Goal: Task Accomplishment & Management: Use online tool/utility

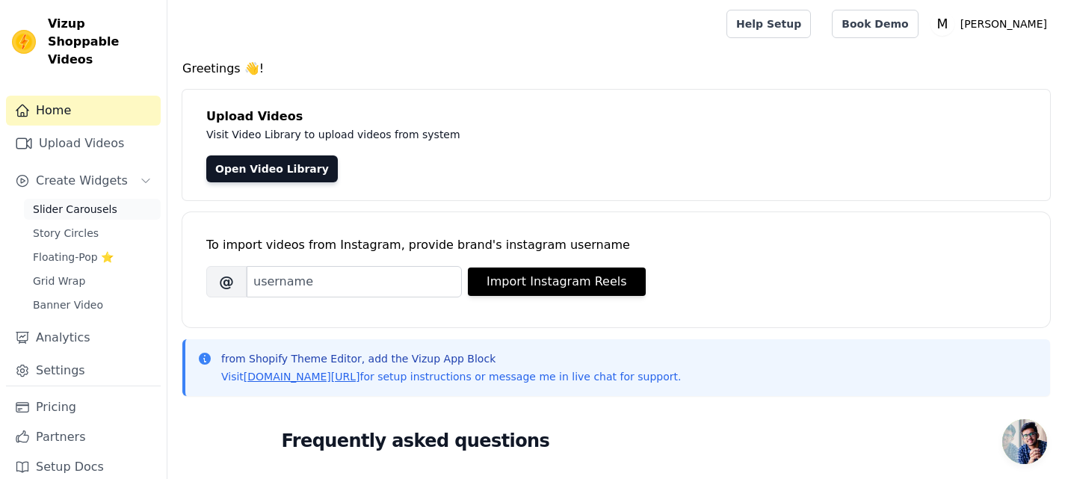
click at [80, 202] on span "Slider Carousels" at bounding box center [75, 209] width 84 height 15
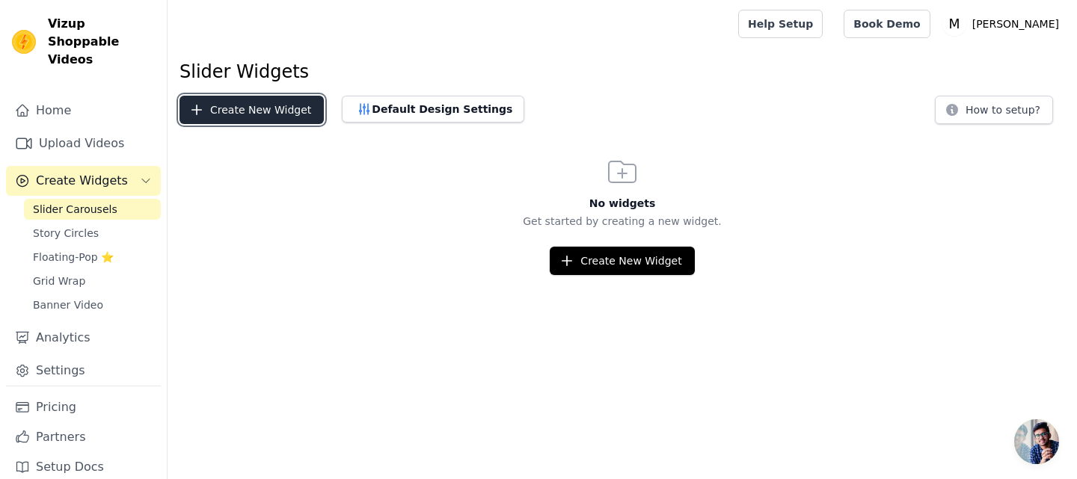
click at [271, 109] on button "Create New Widget" at bounding box center [251, 110] width 144 height 28
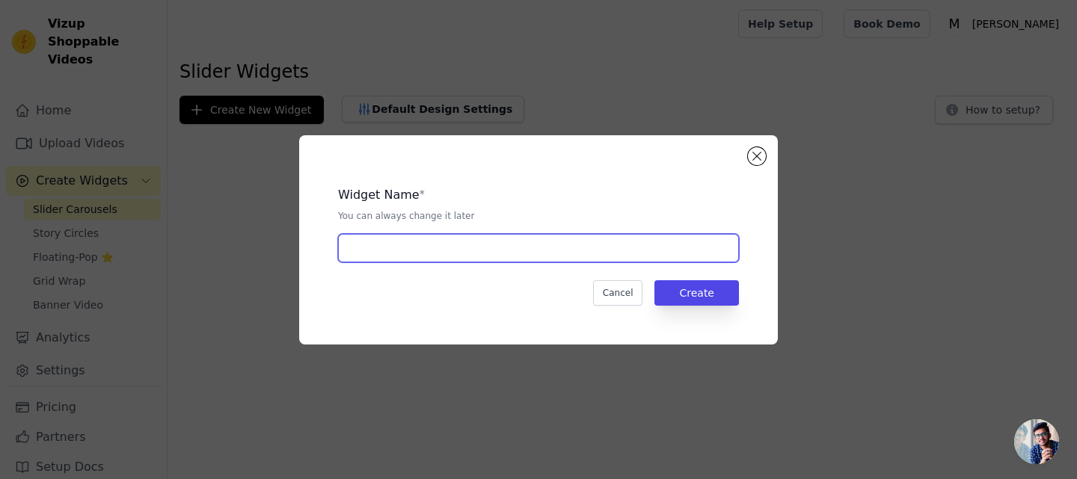
click at [480, 246] on input "text" at bounding box center [538, 248] width 401 height 28
type input "Slider vidéo Recette"
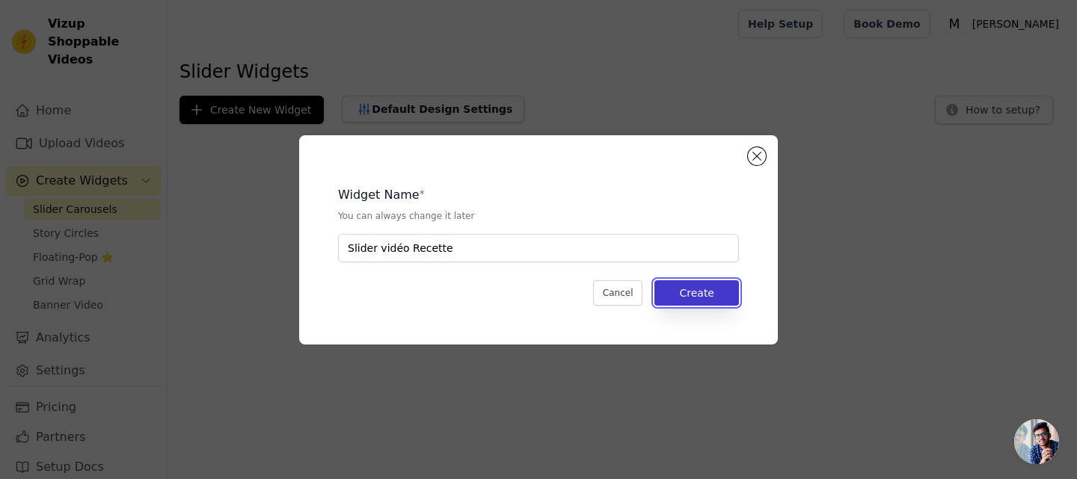
click at [689, 284] on button "Create" at bounding box center [696, 292] width 84 height 25
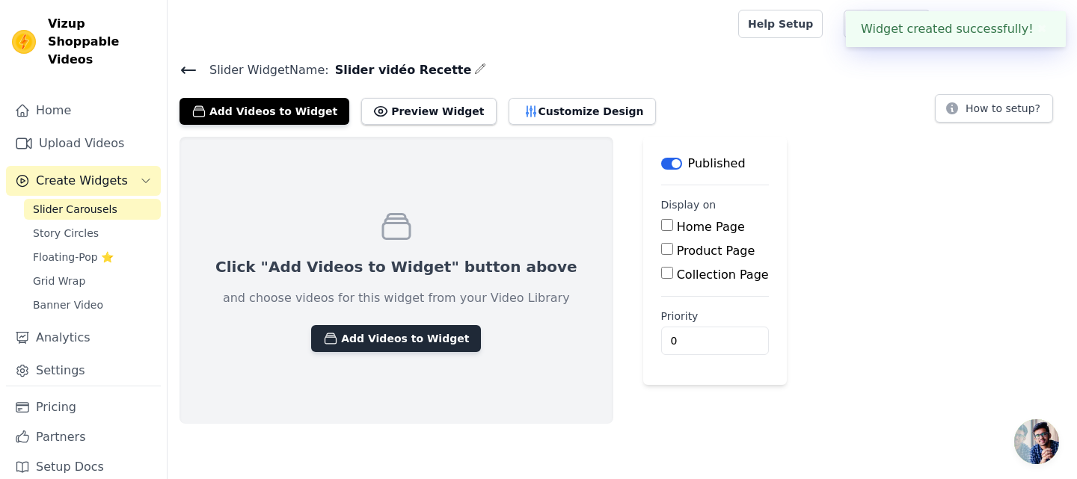
click at [393, 333] on button "Add Videos to Widget" at bounding box center [396, 338] width 170 height 27
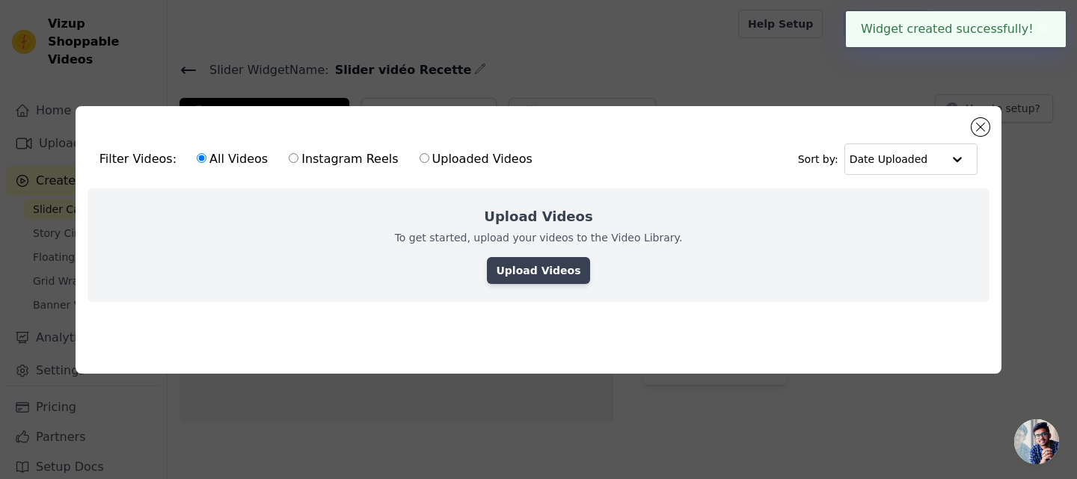
click at [515, 268] on link "Upload Videos" at bounding box center [538, 270] width 102 height 27
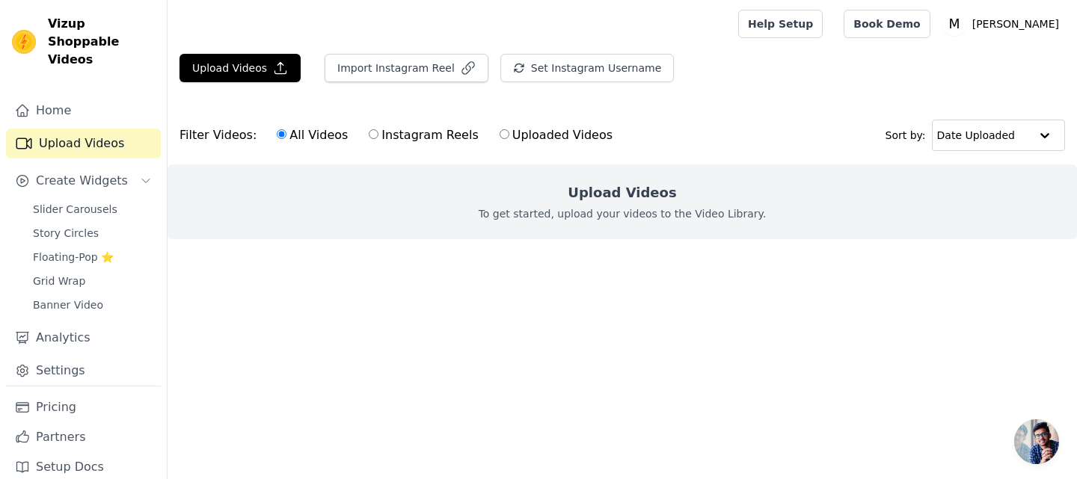
click at [254, 83] on div "Upload Videos Import Instagram Reel Set Instagram Username Import Latest IG Ree…" at bounding box center [621, 74] width 909 height 40
click at [254, 70] on button "Upload Videos" at bounding box center [239, 68] width 121 height 28
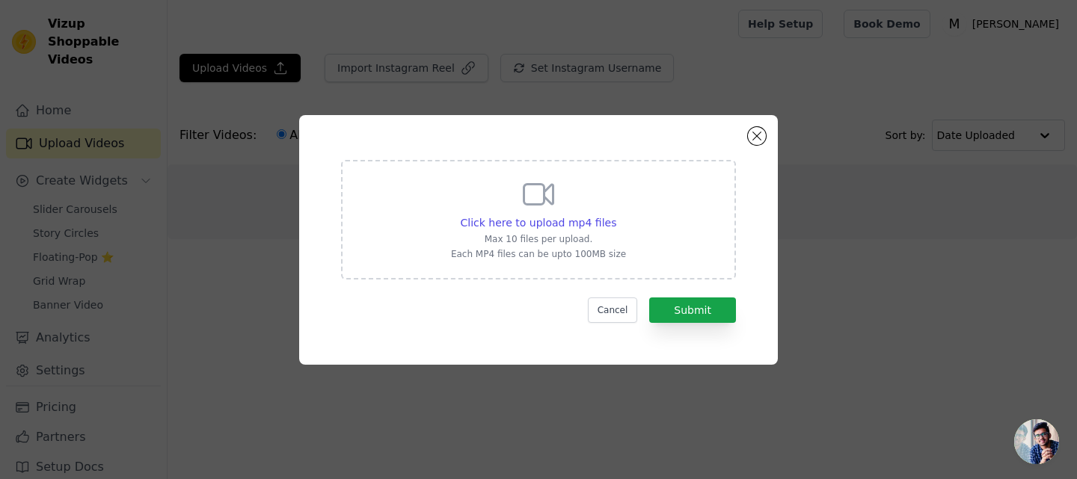
click at [632, 243] on div "Click here to upload mp4 files Max 10 files per upload. Each MP4 files can be u…" at bounding box center [538, 220] width 395 height 120
click at [616, 215] on input "Click here to upload mp4 files Max 10 files per upload. Each MP4 files can be u…" at bounding box center [615, 215] width 1 height 1
type input "C:\fakepath\Repas.mp4"
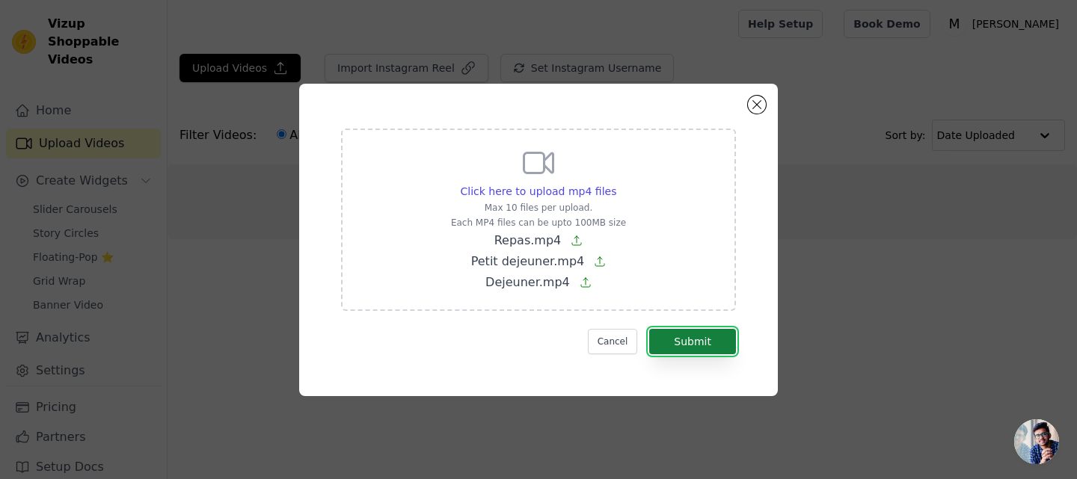
click at [656, 333] on button "Submit" at bounding box center [692, 341] width 87 height 25
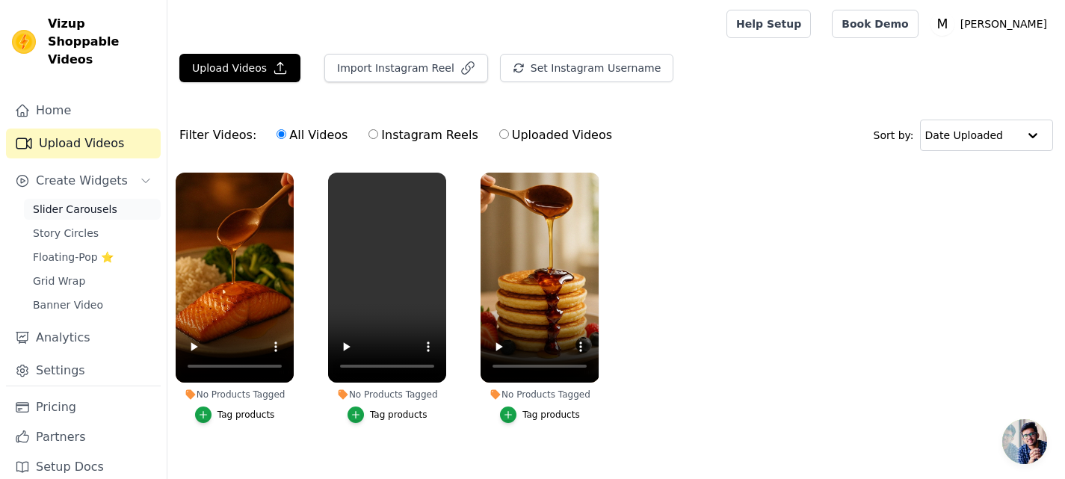
click at [100, 202] on span "Slider Carousels" at bounding box center [75, 209] width 84 height 15
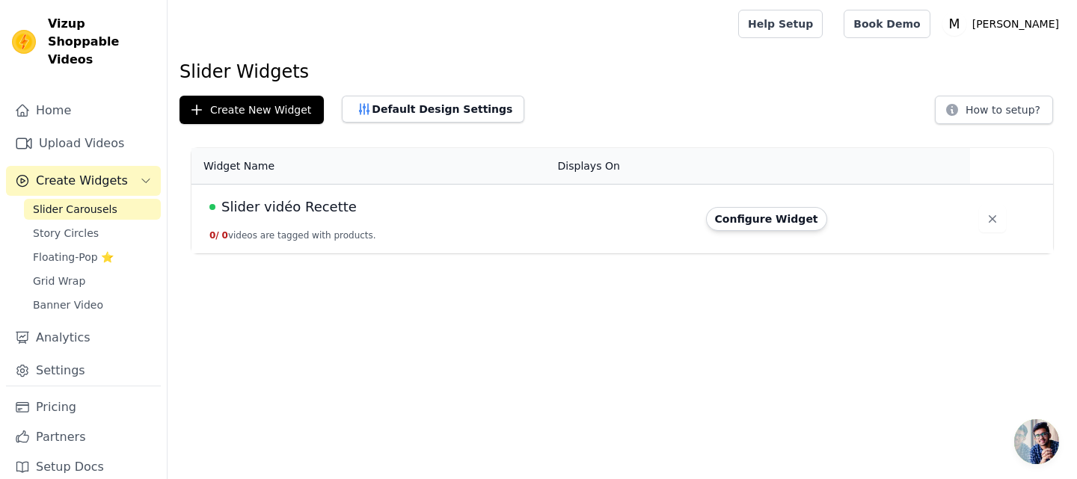
click at [557, 218] on td at bounding box center [623, 220] width 148 height 70
click at [297, 213] on span "Slider vidéo Recette" at bounding box center [288, 207] width 135 height 21
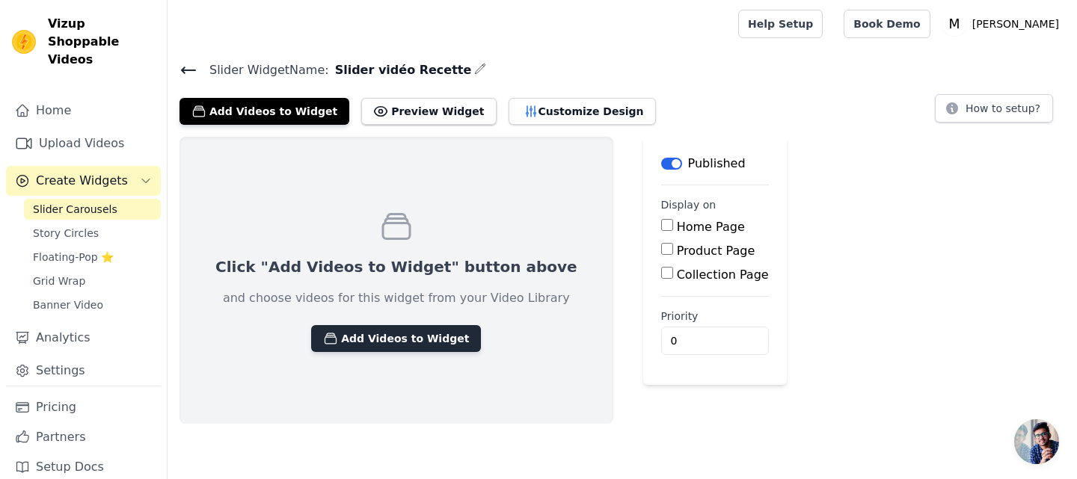
click at [411, 339] on button "Add Videos to Widget" at bounding box center [396, 338] width 170 height 27
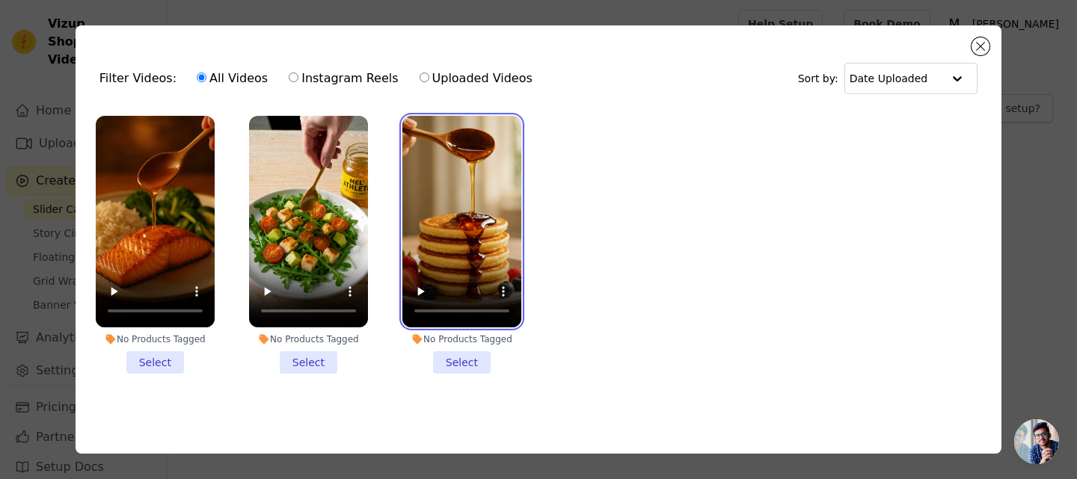
click at [443, 237] on video at bounding box center [461, 222] width 119 height 212
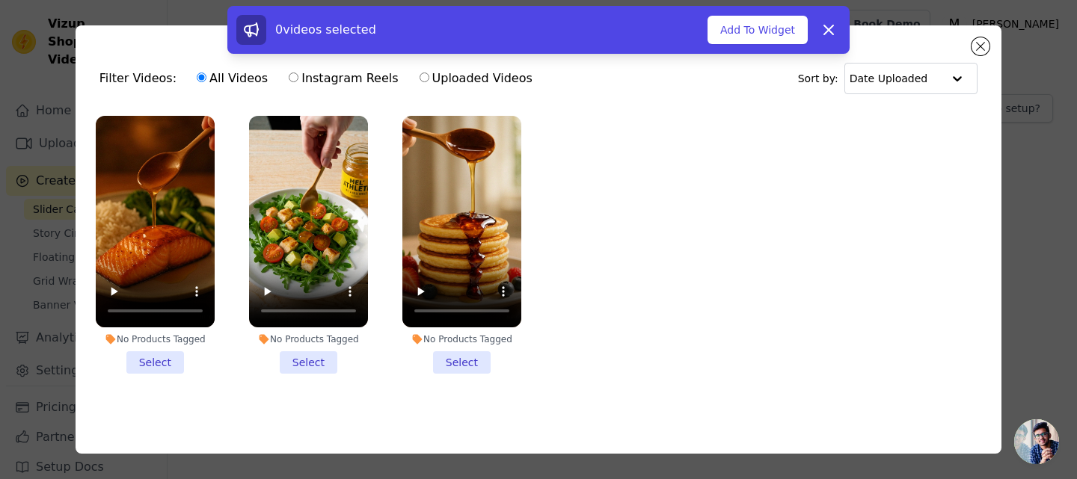
click at [466, 340] on li "No Products Tagged Select" at bounding box center [461, 245] width 119 height 258
click at [0, 0] on input "No Products Tagged Select" at bounding box center [0, 0] width 0 height 0
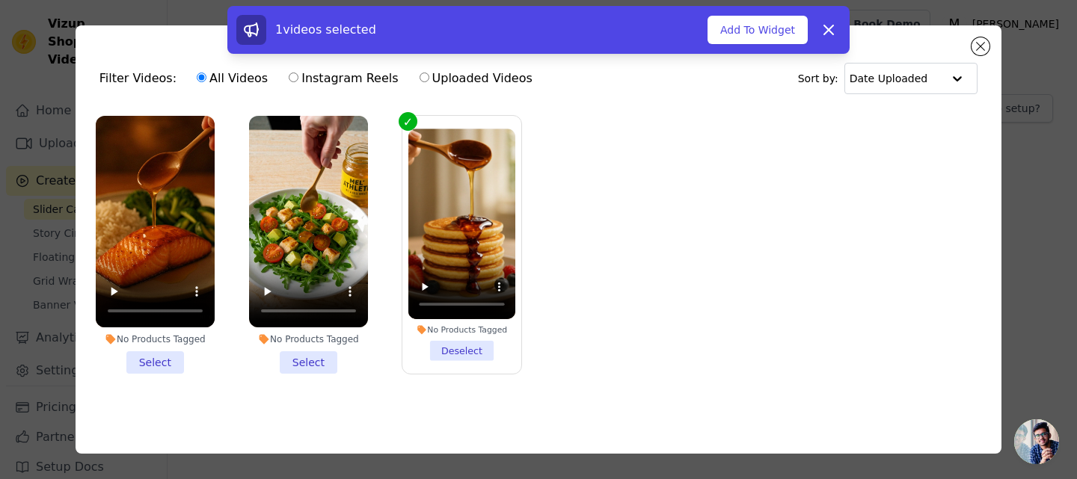
click at [324, 356] on li "No Products Tagged Select" at bounding box center [308, 245] width 119 height 258
click at [0, 0] on input "No Products Tagged Select" at bounding box center [0, 0] width 0 height 0
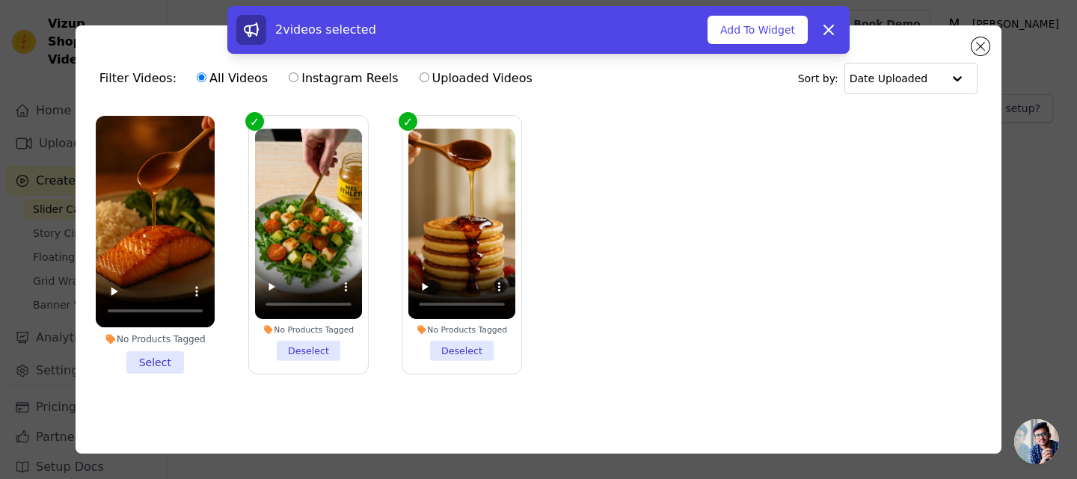
click at [142, 354] on li "No Products Tagged Select" at bounding box center [155, 245] width 119 height 258
click at [0, 0] on input "No Products Tagged Select" at bounding box center [0, 0] width 0 height 0
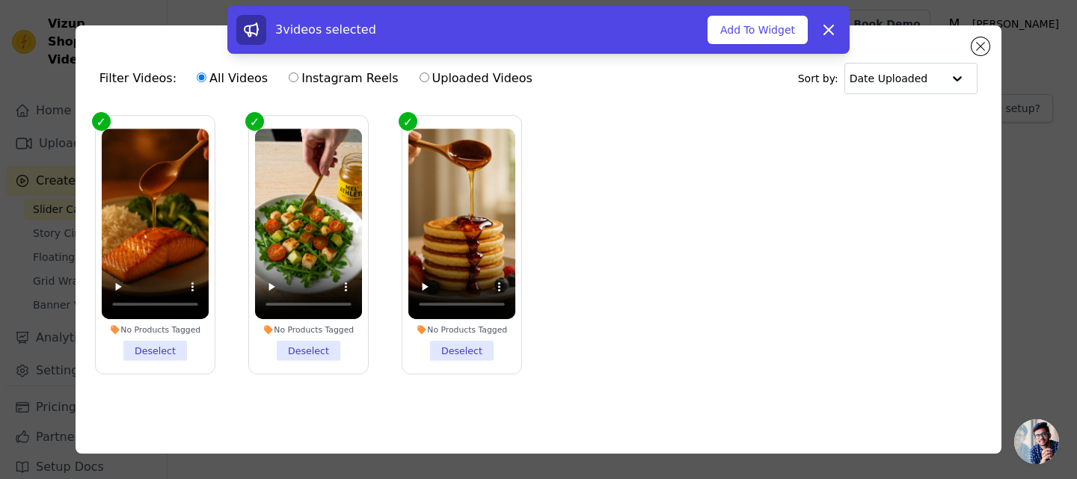
click at [791, 44] on div "3 videos selected Add To Widget Dismiss" at bounding box center [538, 30] width 604 height 30
click at [787, 37] on button "Add To Widget" at bounding box center [757, 30] width 100 height 28
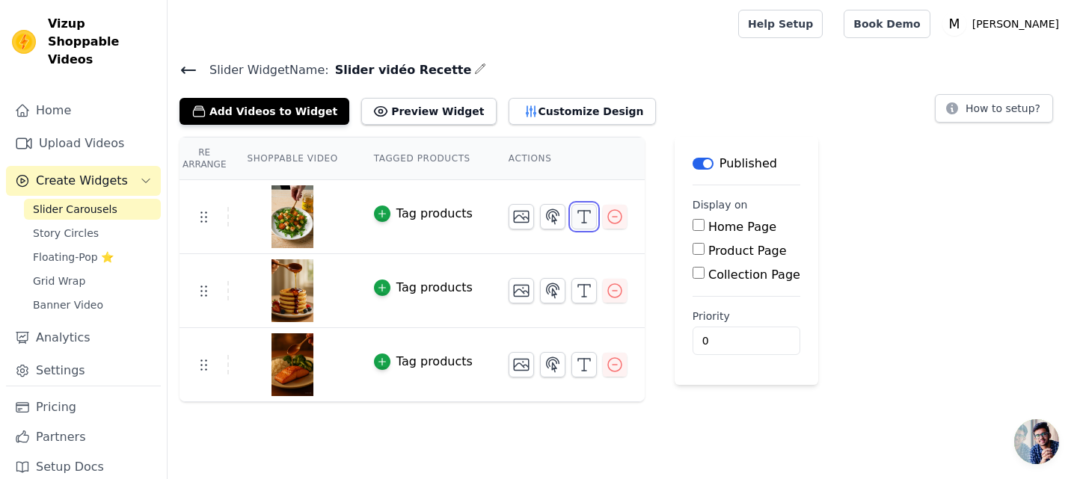
click at [575, 217] on icon "button" at bounding box center [584, 217] width 18 height 18
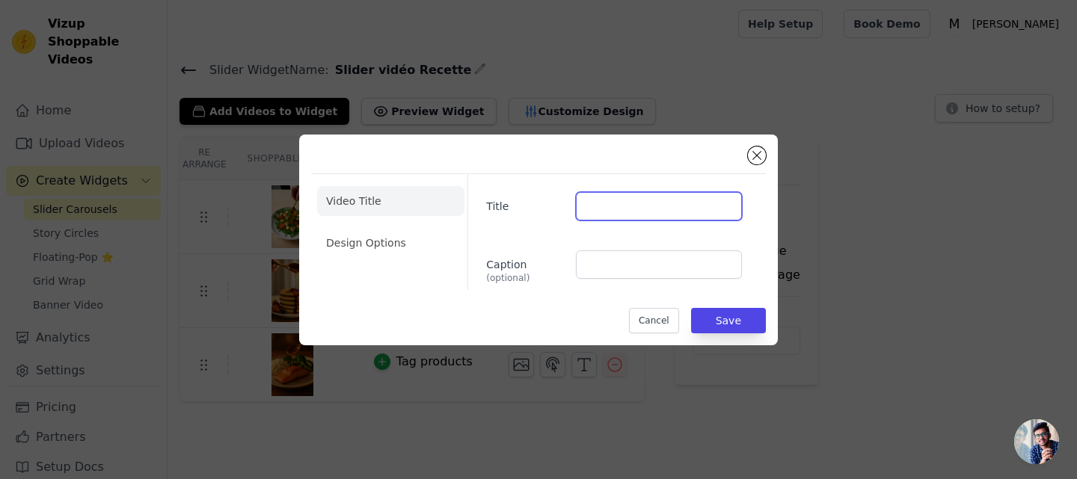
click at [586, 208] on input "Title" at bounding box center [659, 206] width 166 height 28
click at [602, 207] on input "Dejeuner" at bounding box center [659, 206] width 166 height 28
type input "Déjeuner"
click at [397, 252] on li "Design Options" at bounding box center [390, 243] width 147 height 30
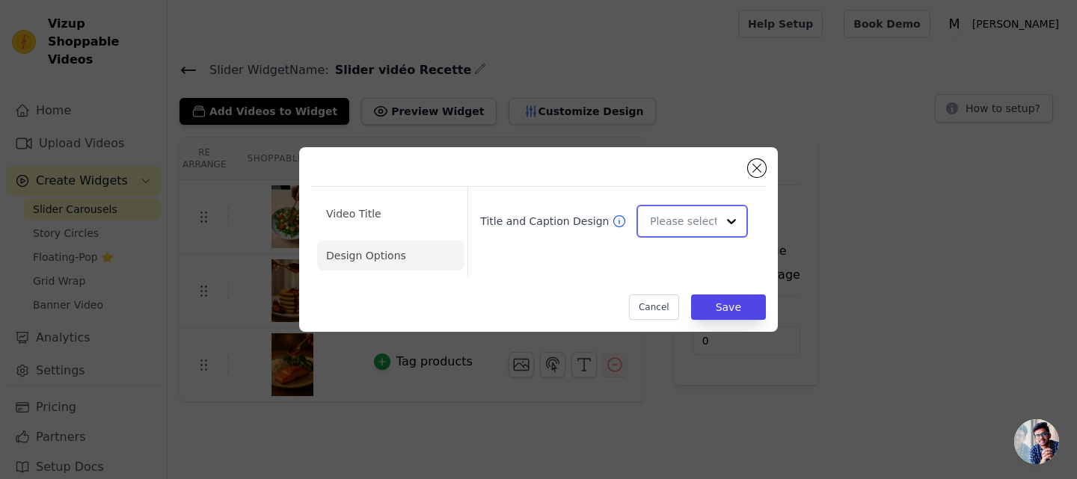
click at [735, 221] on div at bounding box center [731, 221] width 30 height 30
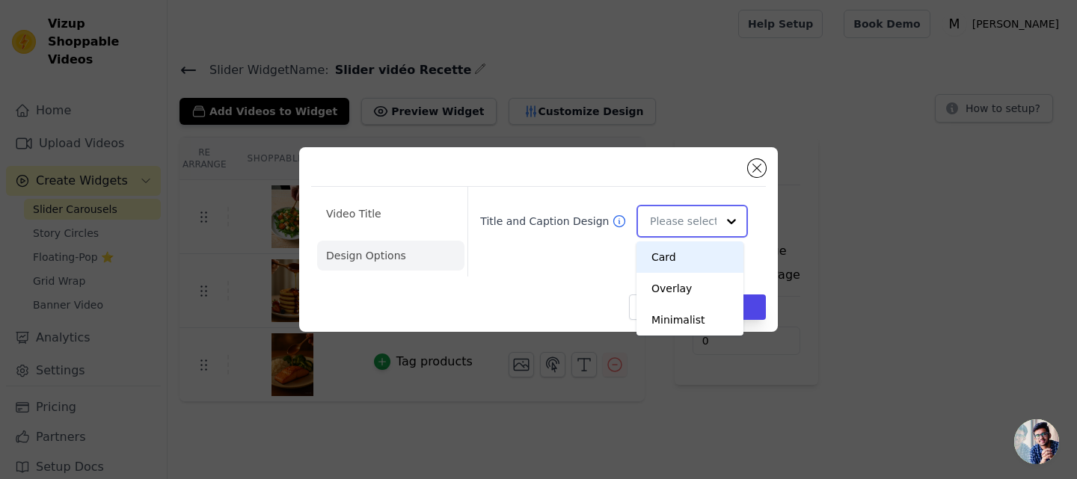
click at [735, 221] on div at bounding box center [731, 221] width 30 height 30
click at [591, 265] on div "Title and Caption Design Card Overlay Minimalist You are currently focused on o…" at bounding box center [610, 232] width 286 height 90
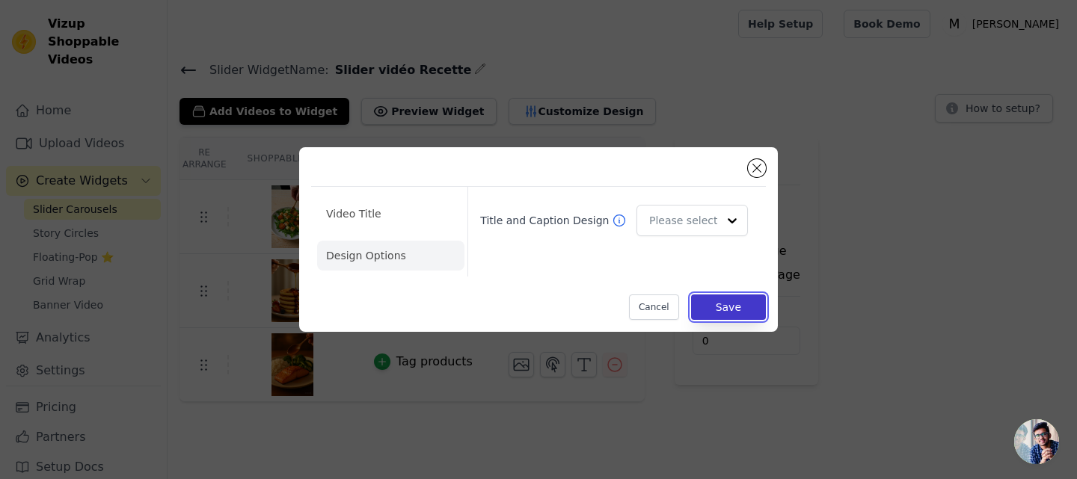
click at [706, 299] on button "Save" at bounding box center [728, 307] width 75 height 25
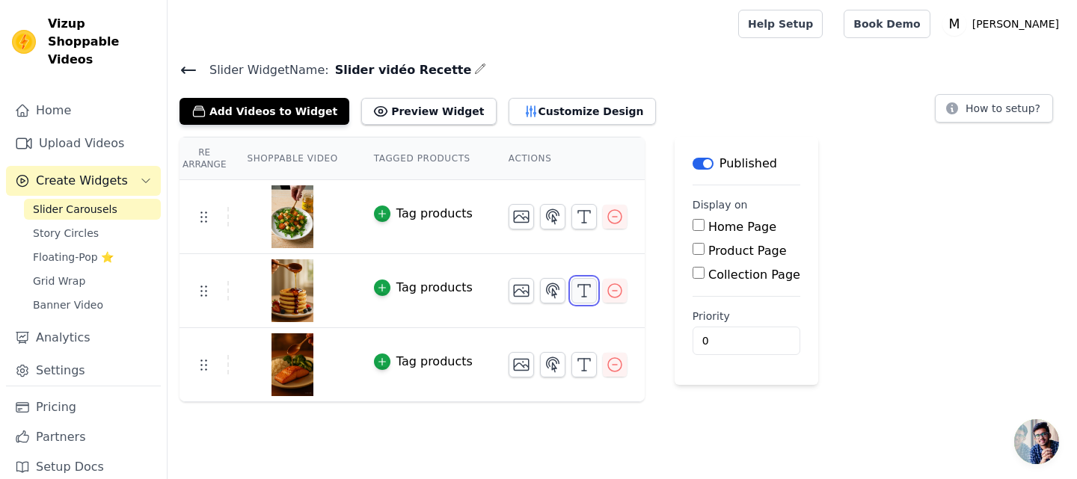
click at [575, 296] on icon "button" at bounding box center [584, 291] width 18 height 18
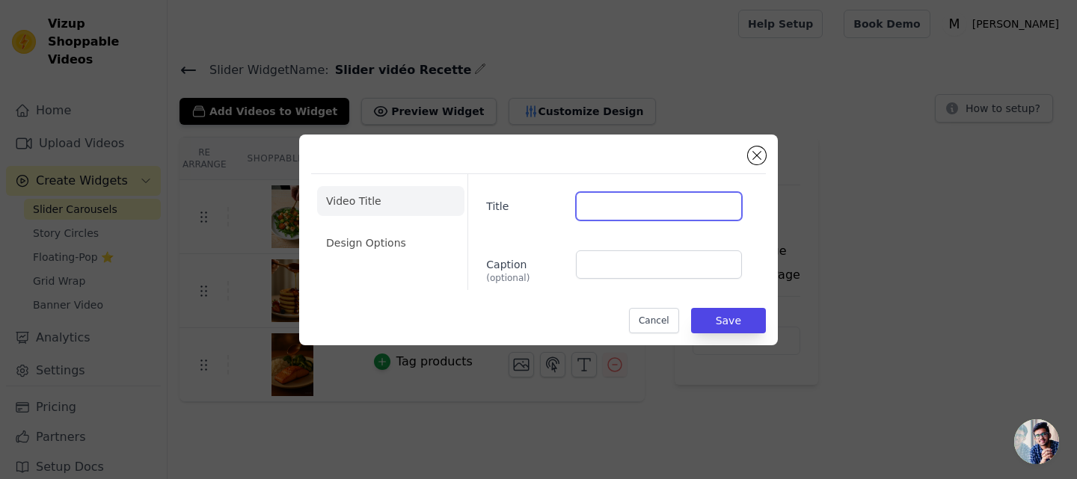
click at [600, 199] on input "Title" at bounding box center [659, 206] width 166 height 28
type input "Petit- déjeuner"
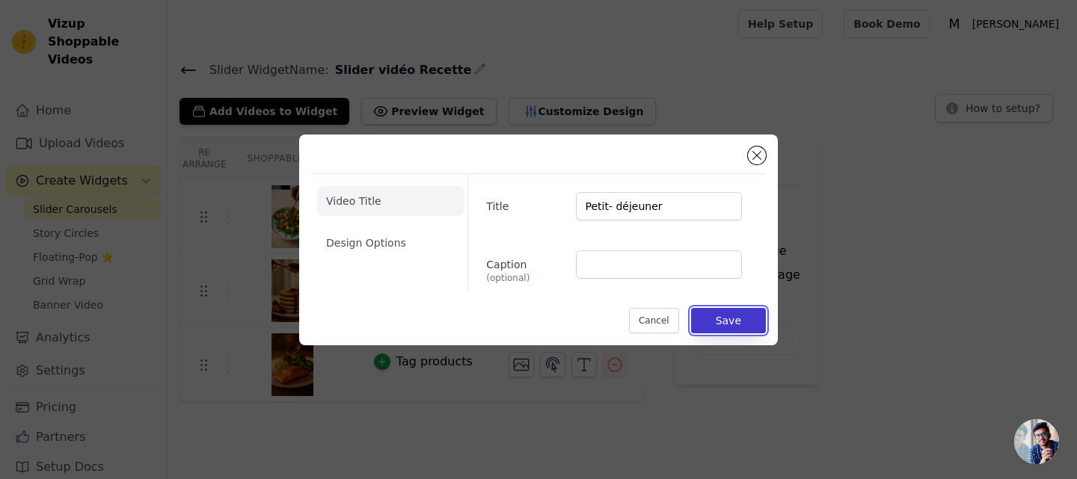
click at [736, 312] on button "Save" at bounding box center [728, 320] width 75 height 25
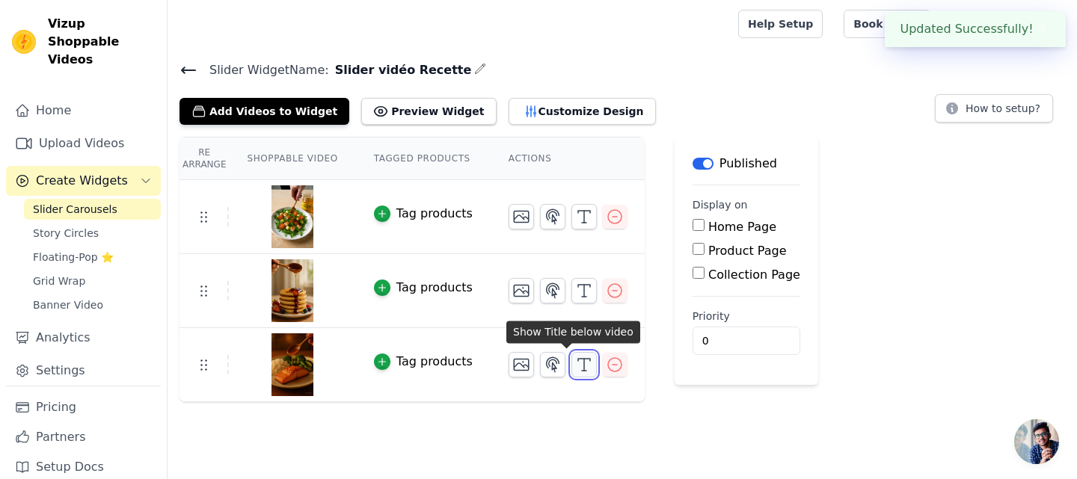
click at [575, 366] on icon "button" at bounding box center [584, 365] width 18 height 18
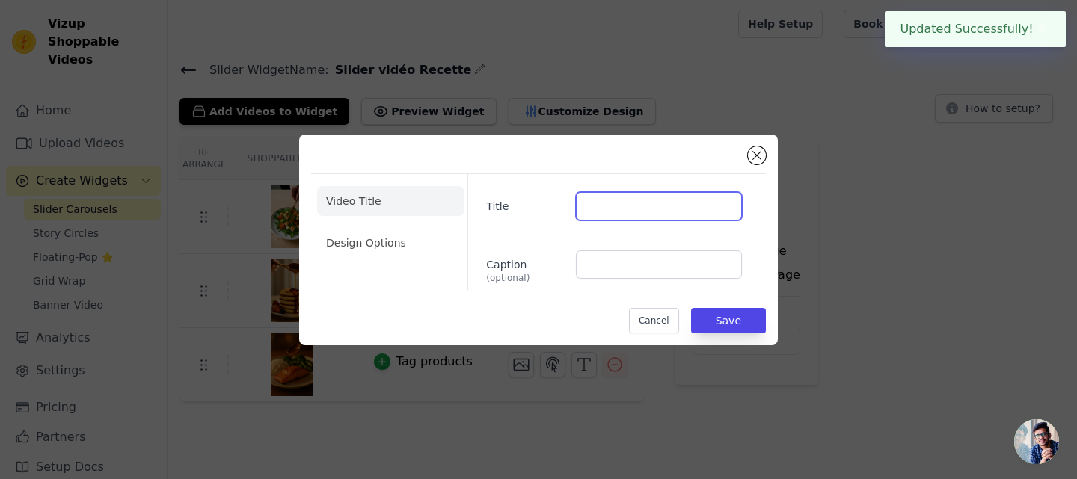
click at [598, 207] on input "Title" at bounding box center [659, 206] width 166 height 28
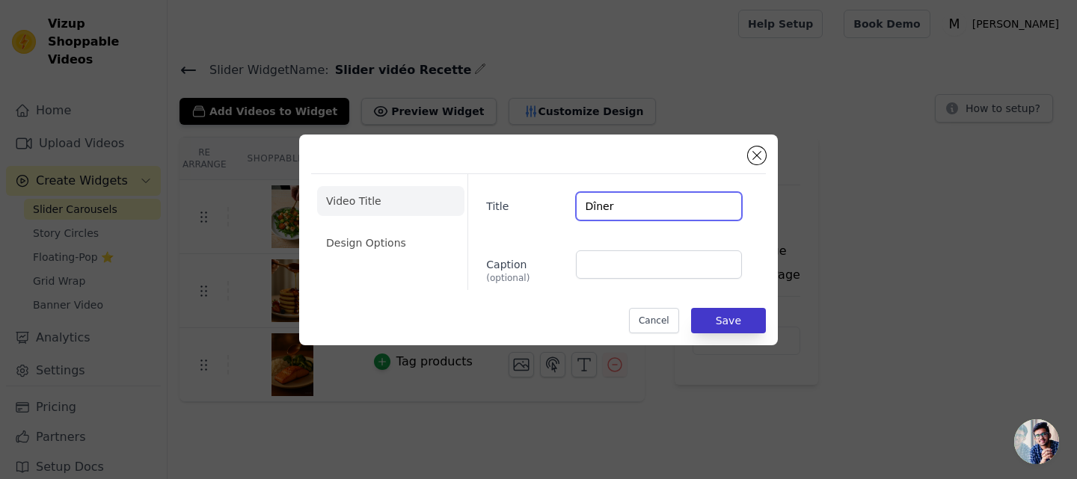
type input "Dîner"
click at [745, 328] on button "Save" at bounding box center [728, 320] width 75 height 25
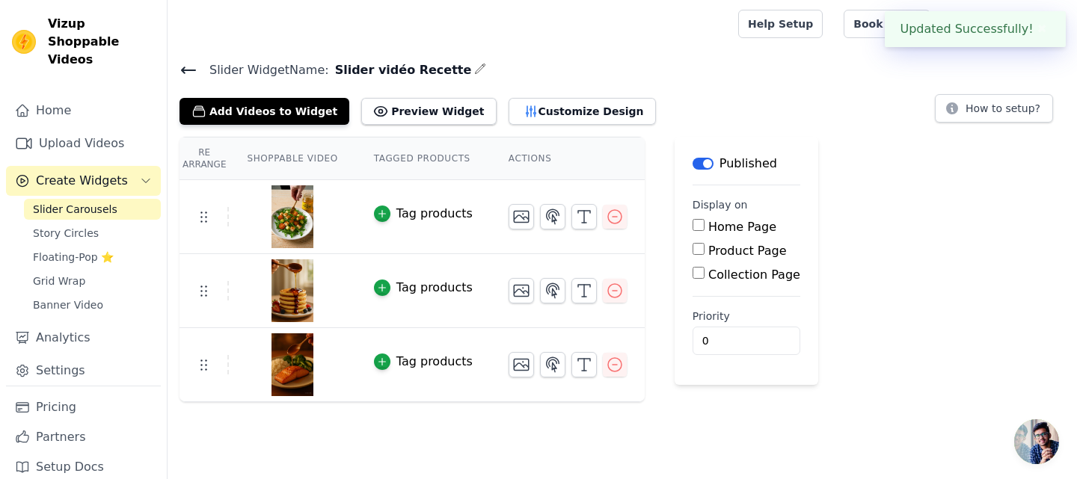
click at [692, 222] on input "Home Page" at bounding box center [698, 225] width 12 height 12
checkbox input "true"
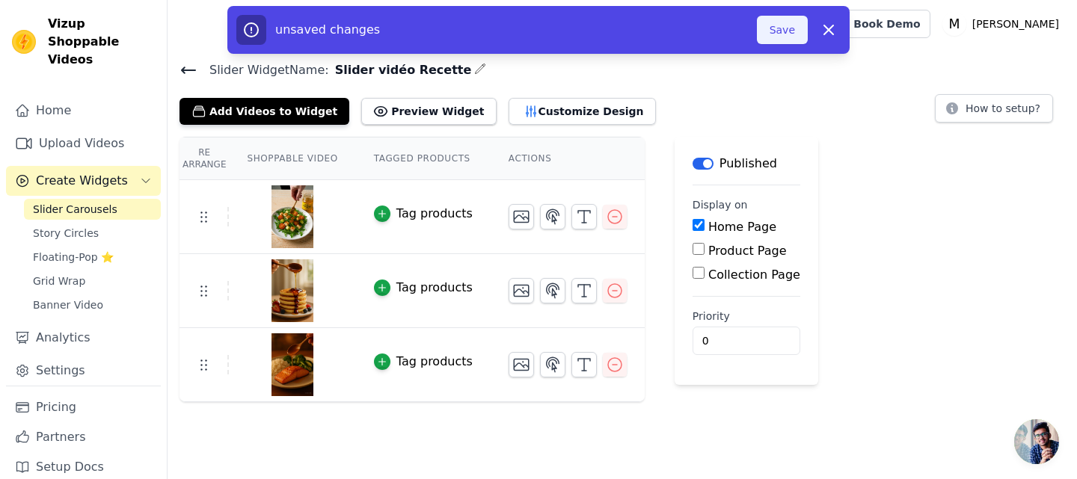
click at [779, 32] on button "Save" at bounding box center [782, 30] width 51 height 28
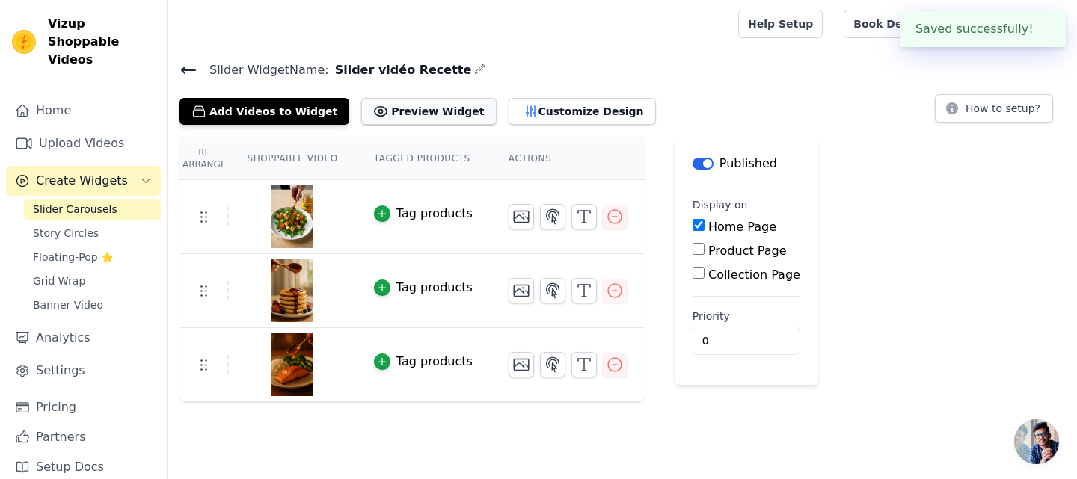
click at [393, 108] on button "Preview Widget" at bounding box center [428, 111] width 135 height 27
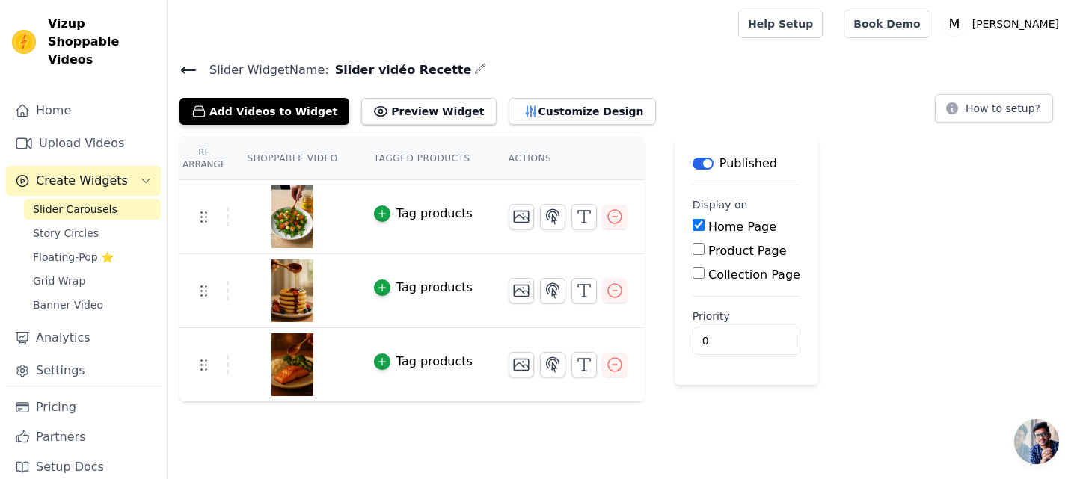
click at [513, 123] on div "Slider Widget Name: Slider vidéo Recette Add Videos to Widget Preview Widget Cu…" at bounding box center [621, 231] width 909 height 342
click at [534, 113] on button "Customize Design" at bounding box center [581, 111] width 147 height 27
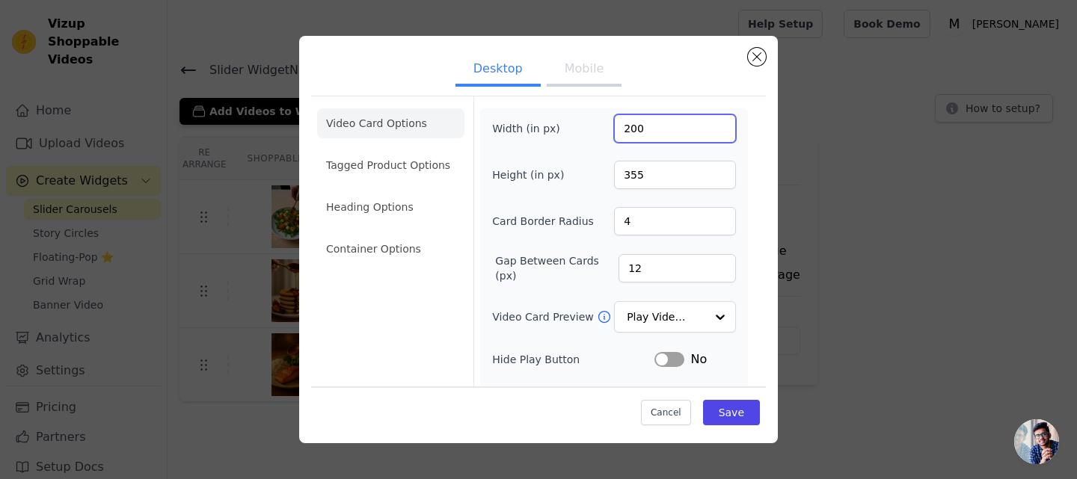
click at [625, 136] on input "200" at bounding box center [675, 128] width 122 height 28
click at [575, 66] on button "Mobile" at bounding box center [584, 70] width 75 height 33
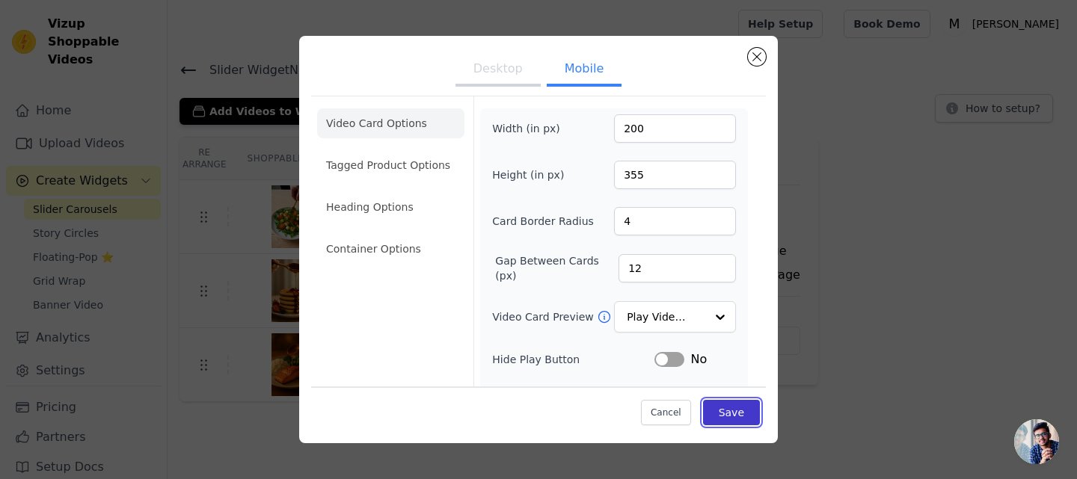
click at [716, 400] on button "Save" at bounding box center [731, 412] width 57 height 25
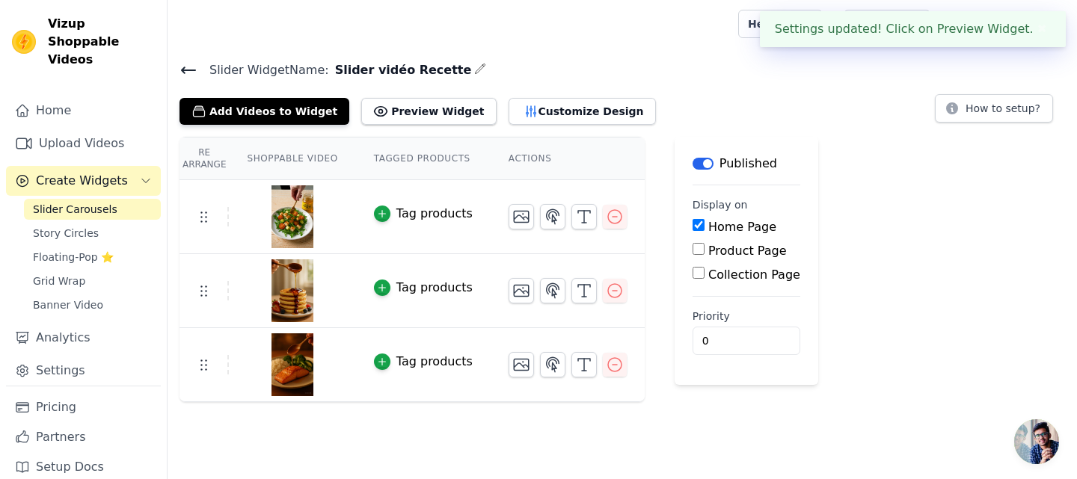
click at [1033, 31] on button "✖" at bounding box center [1041, 29] width 17 height 18
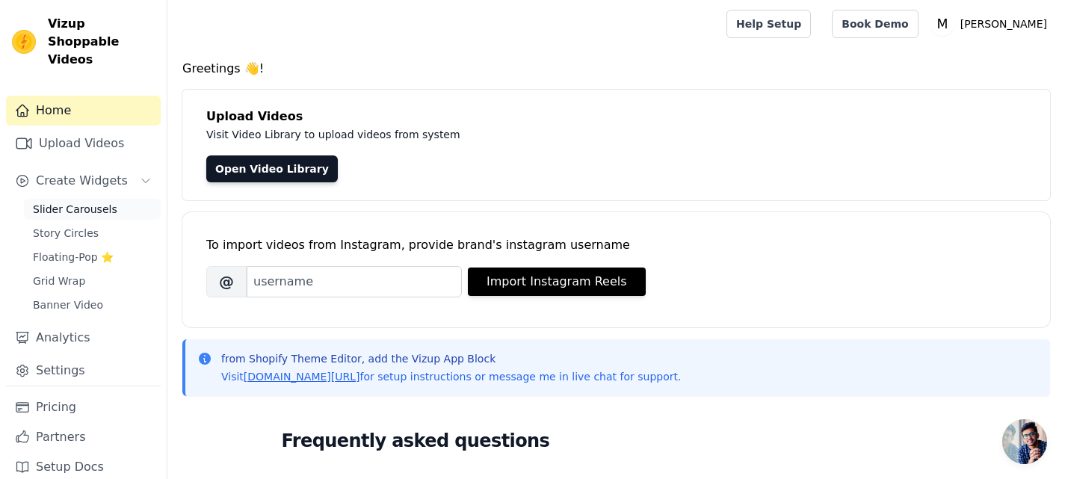
click at [61, 202] on span "Slider Carousels" at bounding box center [75, 209] width 84 height 15
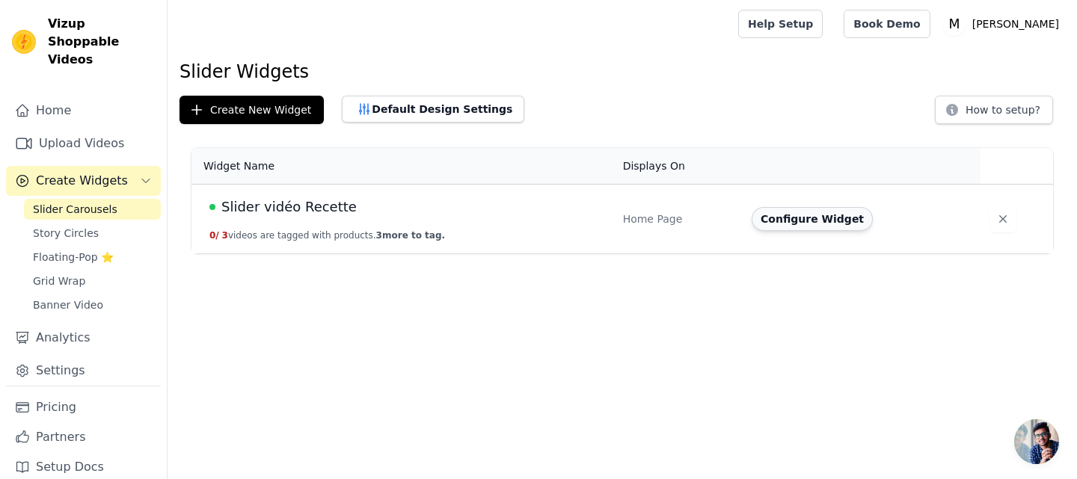
click at [796, 220] on button "Configure Widget" at bounding box center [811, 219] width 121 height 24
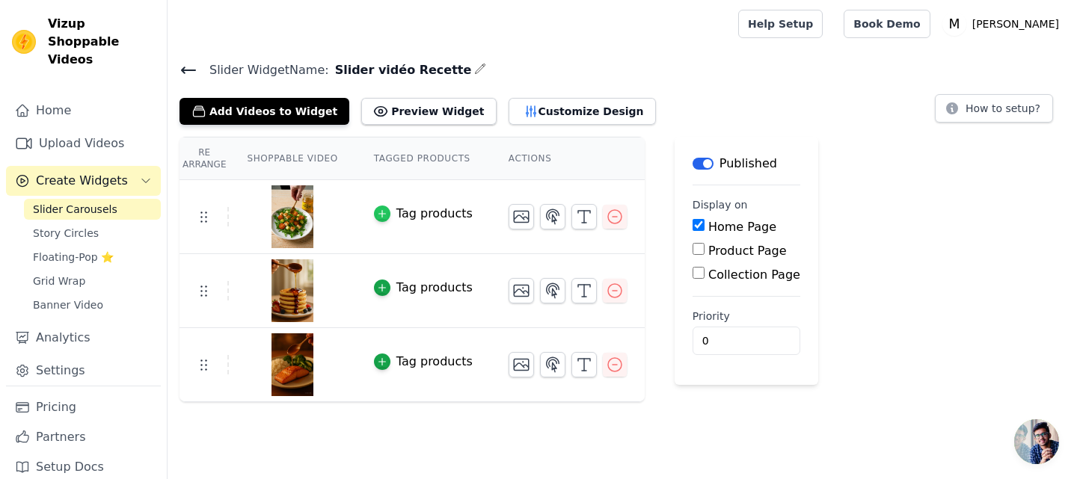
click at [377, 215] on icon "button" at bounding box center [382, 214] width 10 height 10
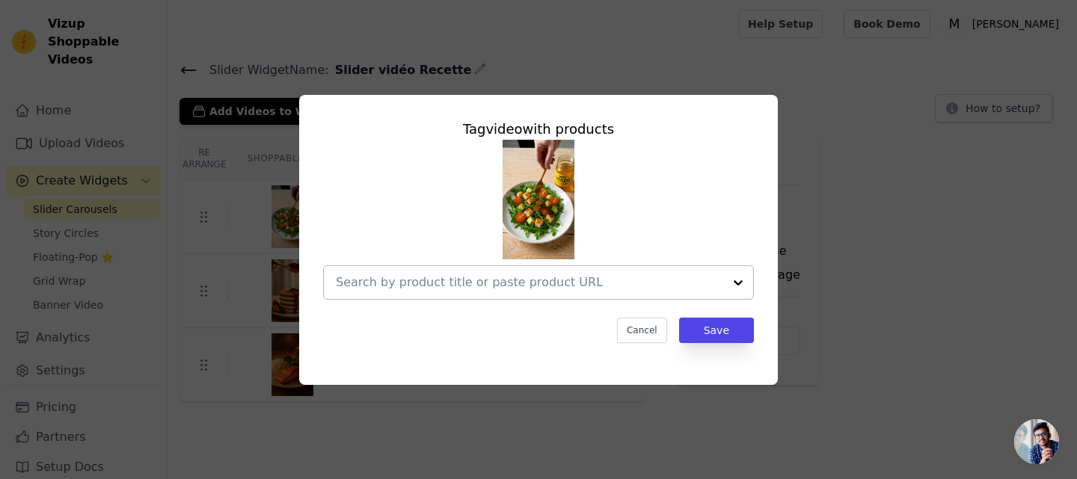
click at [712, 278] on input "text" at bounding box center [529, 283] width 387 height 18
click at [815, 274] on div "Tag video with products Cancel Save" at bounding box center [538, 240] width 1029 height 338
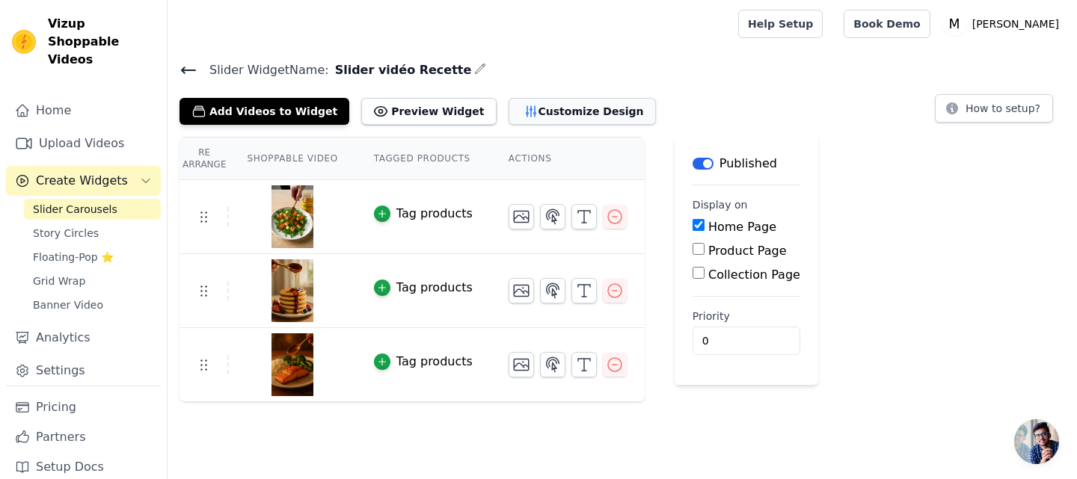
click at [538, 122] on button "Customize Design" at bounding box center [581, 111] width 147 height 27
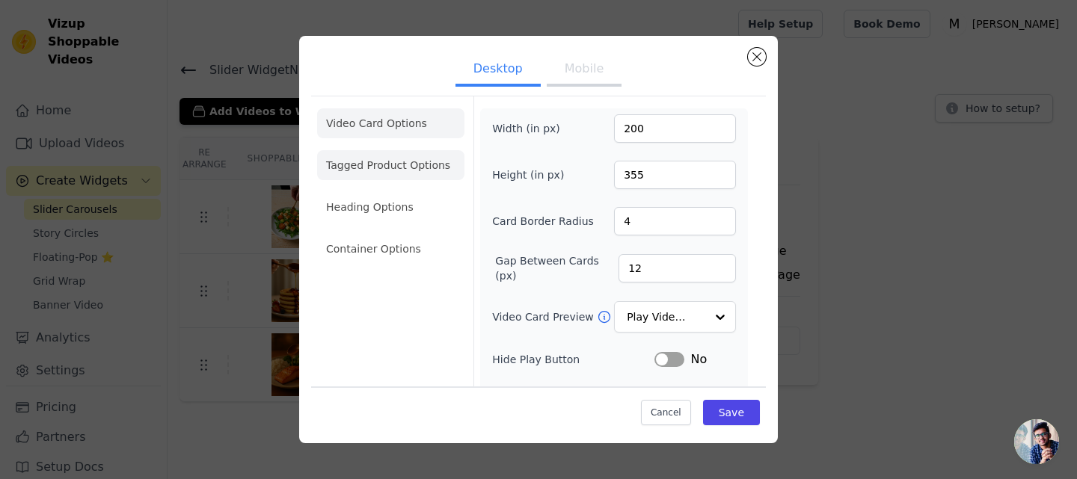
click at [374, 172] on li "Tagged Product Options" at bounding box center [390, 165] width 147 height 30
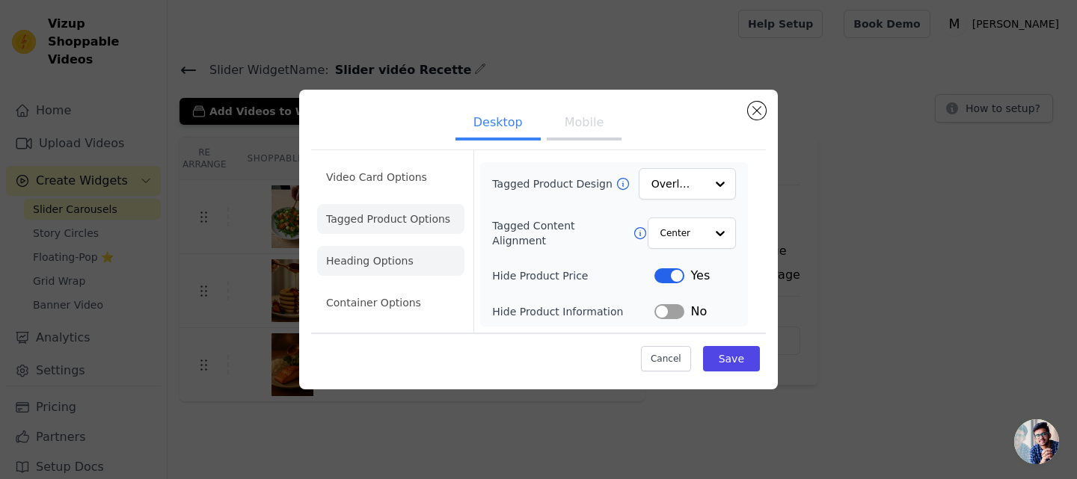
click at [425, 266] on li "Heading Options" at bounding box center [390, 261] width 147 height 30
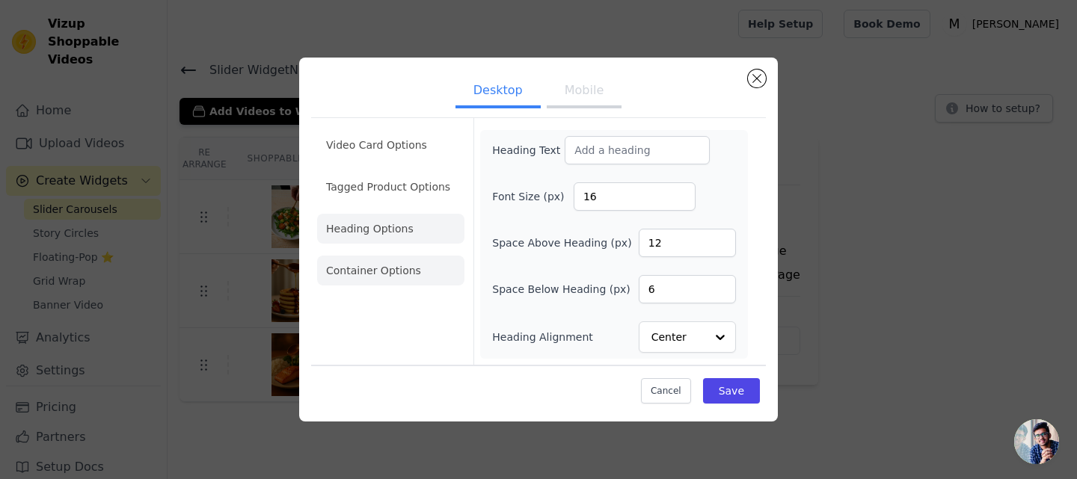
click at [438, 270] on li "Container Options" at bounding box center [390, 271] width 147 height 30
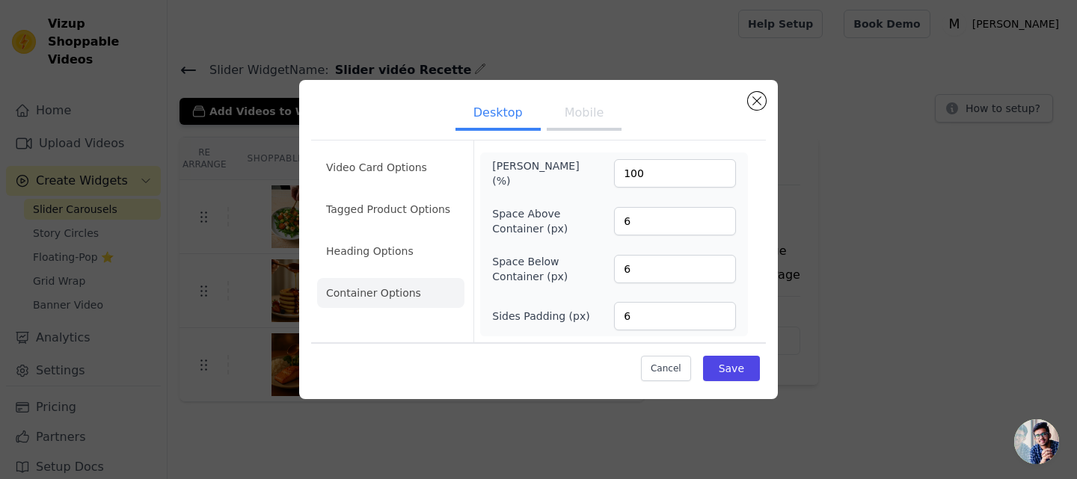
click at [580, 114] on button "Mobile" at bounding box center [584, 114] width 75 height 33
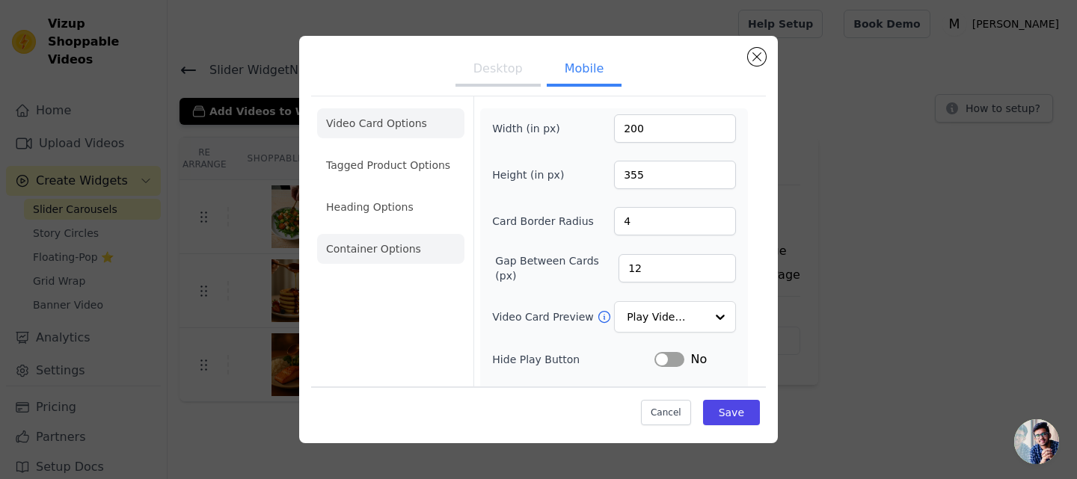
click at [349, 238] on li "Container Options" at bounding box center [390, 249] width 147 height 30
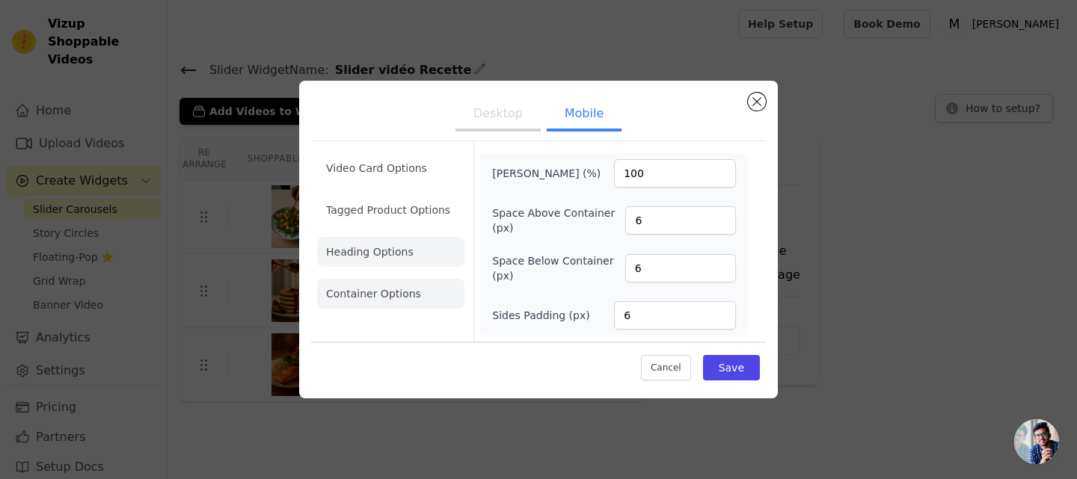
click at [384, 261] on li "Heading Options" at bounding box center [390, 252] width 147 height 30
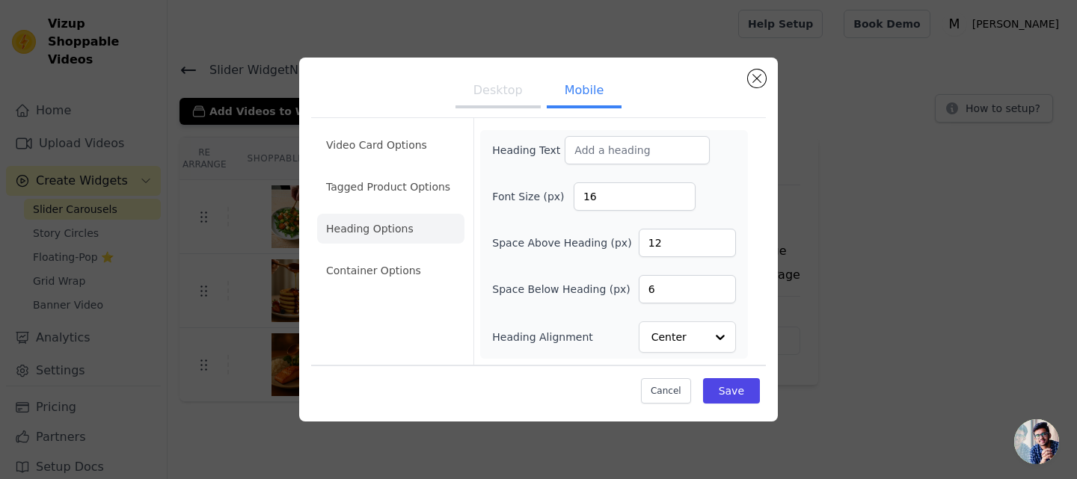
click at [390, 209] on ul "Video Card Options Tagged Product Options Heading Options Container Options" at bounding box center [390, 207] width 147 height 167
click at [377, 190] on li "Tagged Product Options" at bounding box center [390, 187] width 147 height 30
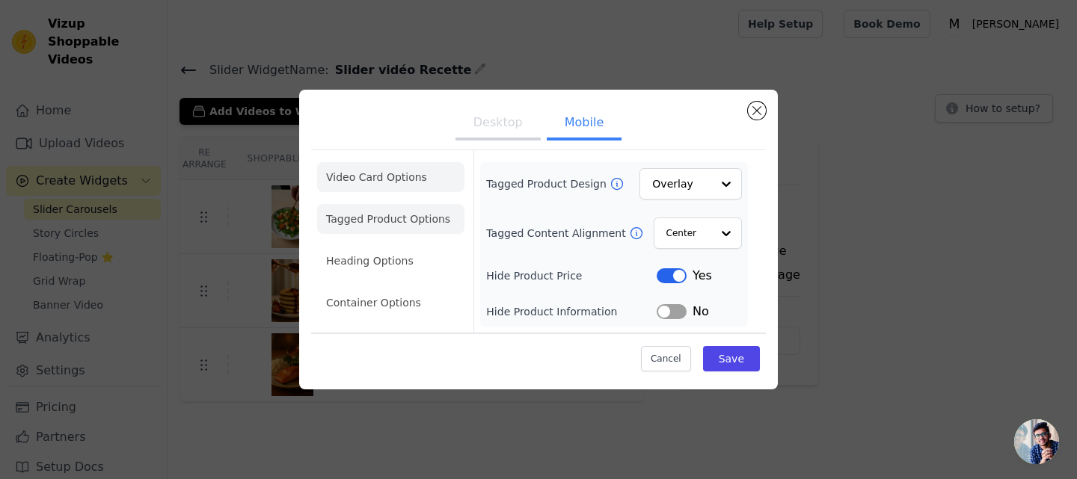
click at [387, 185] on li "Video Card Options" at bounding box center [390, 177] width 147 height 30
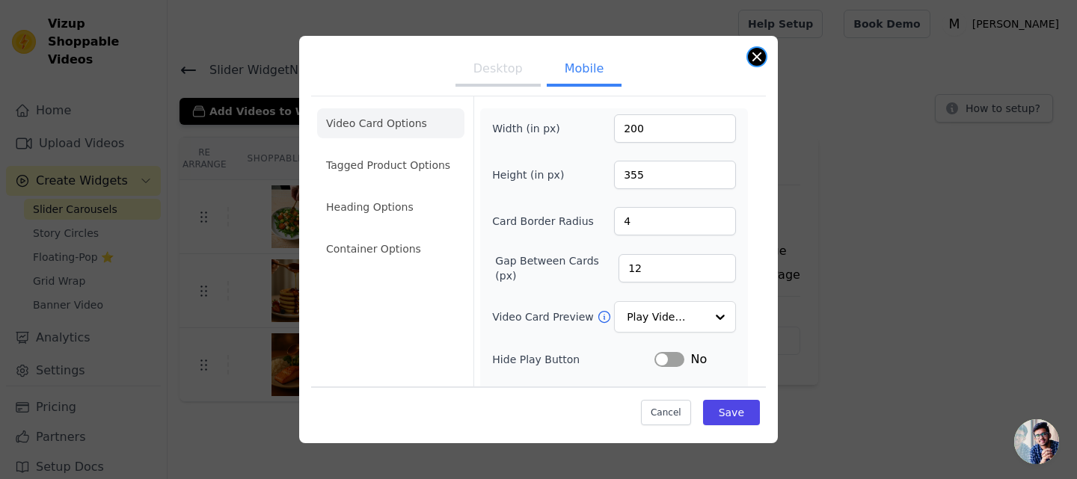
click at [754, 57] on button "Close modal" at bounding box center [757, 57] width 18 height 18
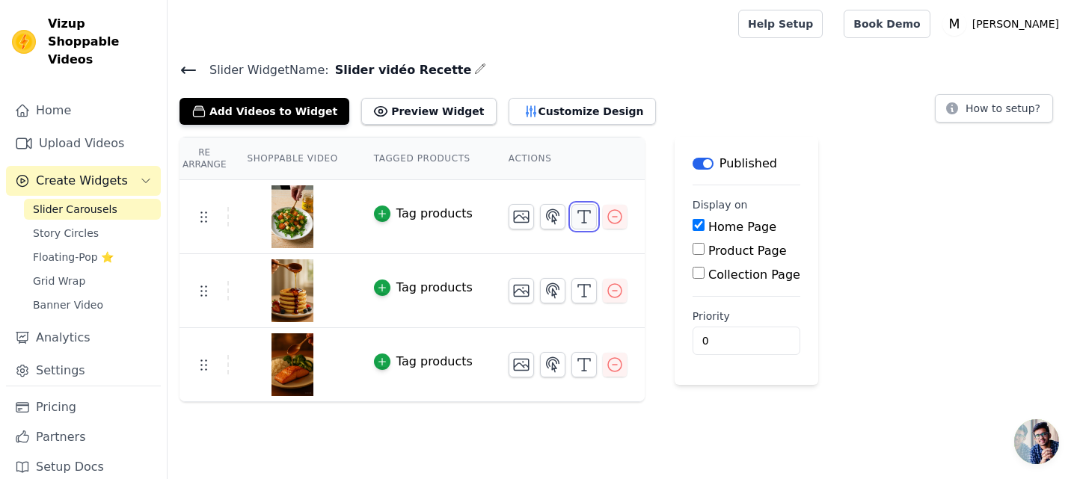
click at [575, 218] on icon "button" at bounding box center [584, 217] width 18 height 18
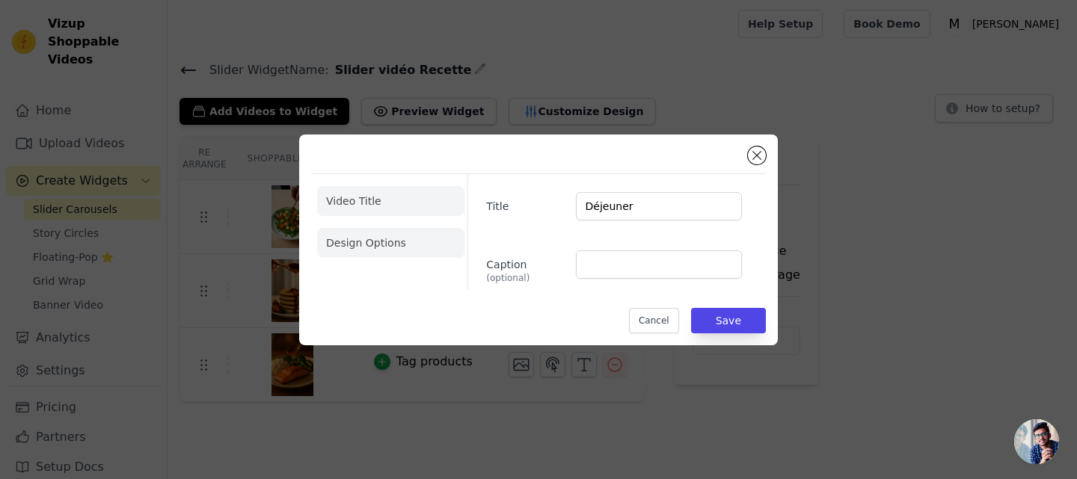
click at [408, 235] on li "Design Options" at bounding box center [390, 243] width 147 height 30
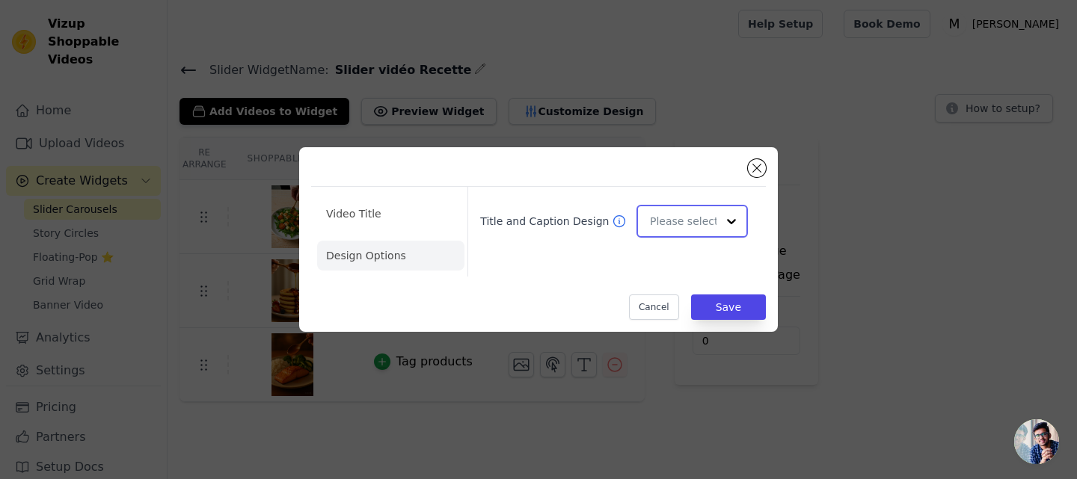
click at [663, 231] on input "Title and Caption Design" at bounding box center [683, 221] width 67 height 30
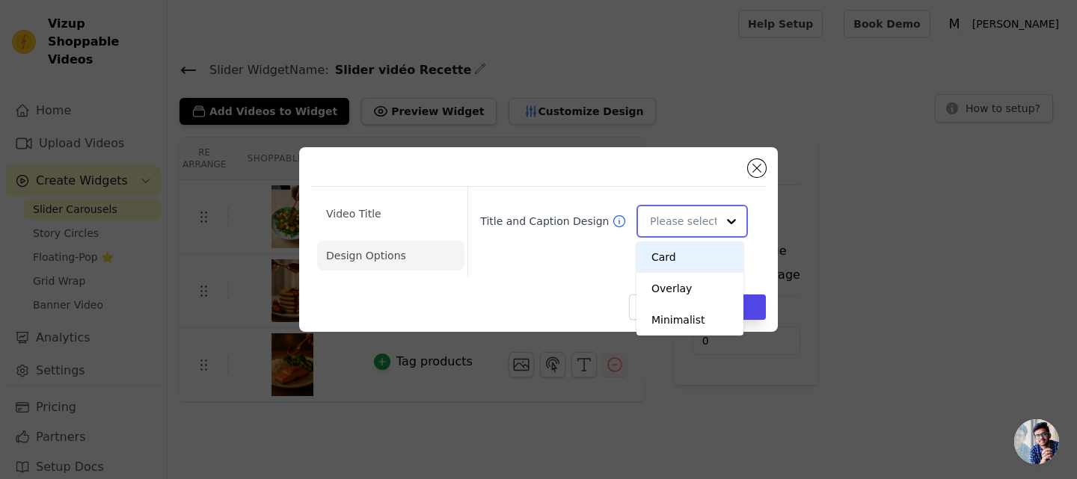
click at [668, 252] on div "Card" at bounding box center [689, 256] width 107 height 31
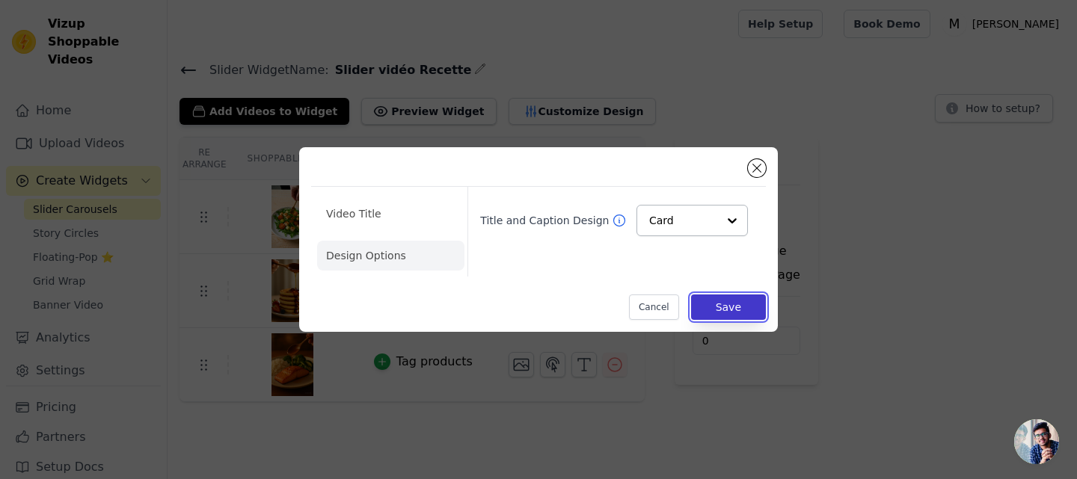
click at [718, 312] on button "Save" at bounding box center [728, 307] width 75 height 25
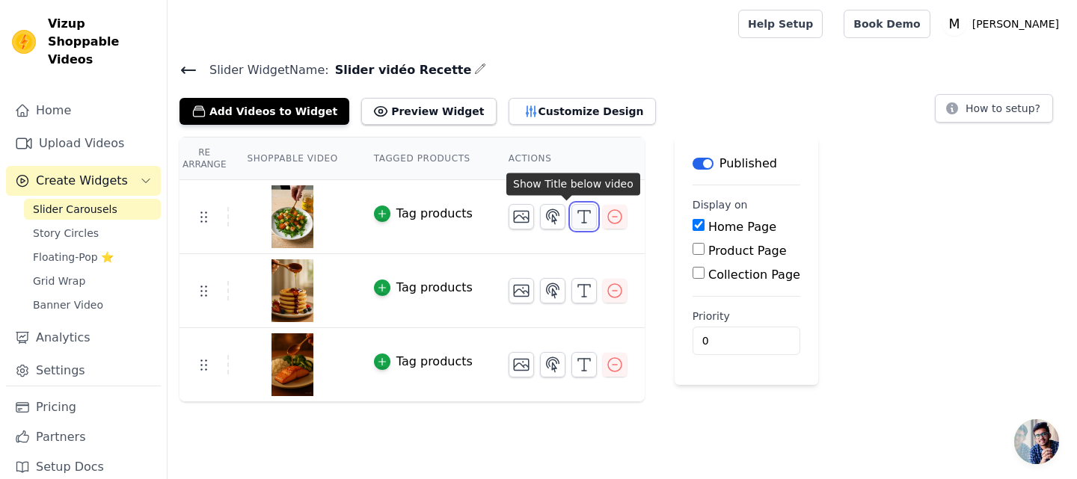
click at [575, 212] on icon "button" at bounding box center [584, 217] width 18 height 18
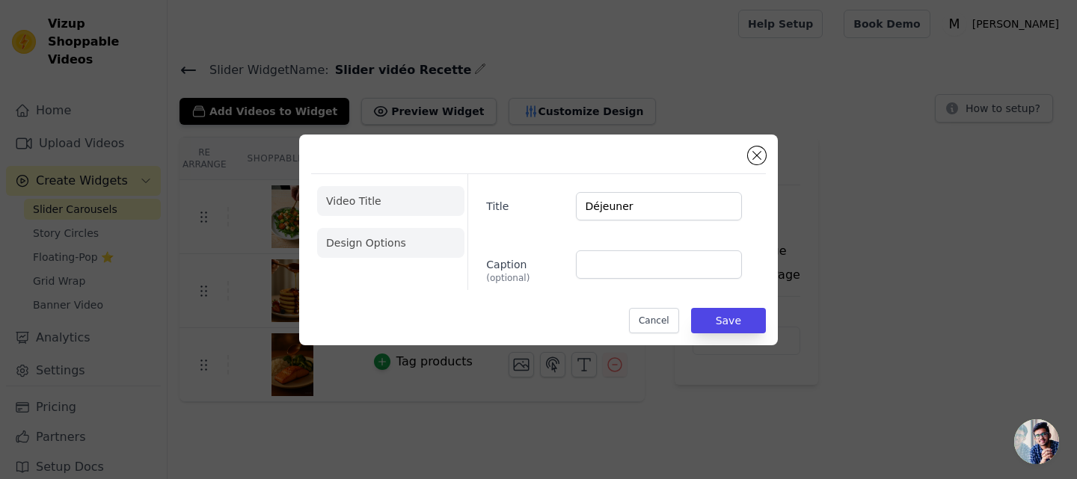
click at [428, 234] on li "Design Options" at bounding box center [390, 243] width 147 height 30
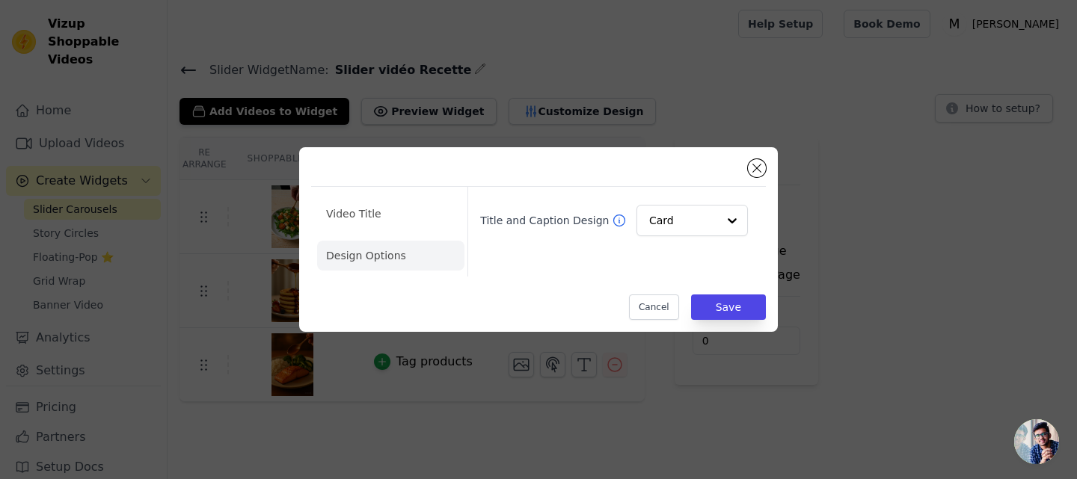
click at [612, 221] on icon at bounding box center [619, 220] width 15 height 15
click at [382, 216] on li "Video Title" at bounding box center [390, 214] width 147 height 30
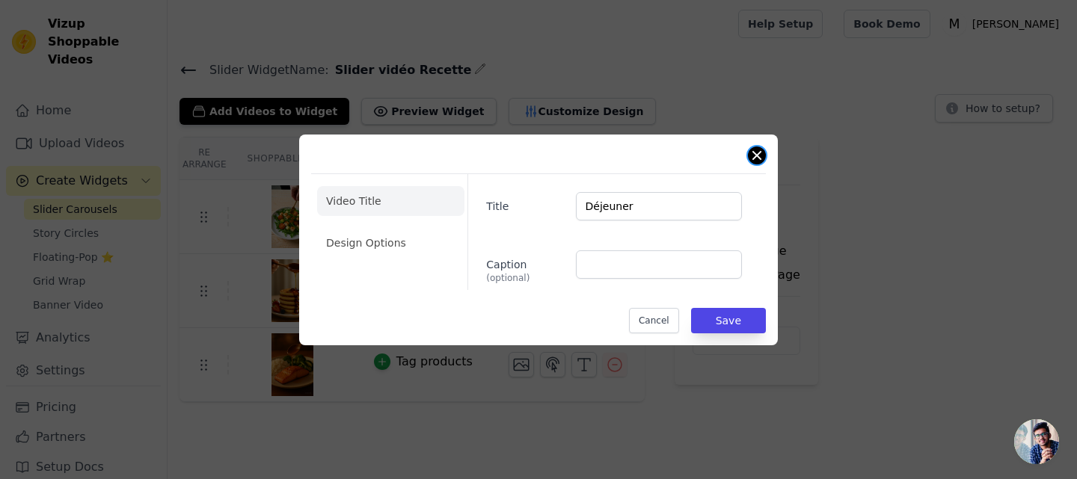
click at [759, 155] on button "Close modal" at bounding box center [757, 156] width 18 height 18
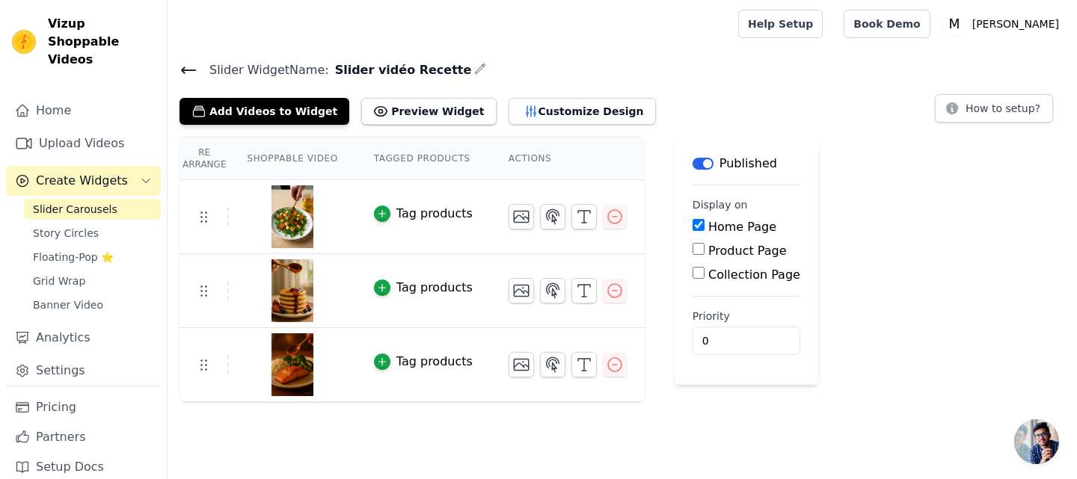
click at [419, 163] on th "Tagged Products" at bounding box center [423, 159] width 135 height 43
click at [414, 161] on th "Tagged Products" at bounding box center [423, 159] width 135 height 43
click at [535, 111] on button "Customize Design" at bounding box center [581, 111] width 147 height 27
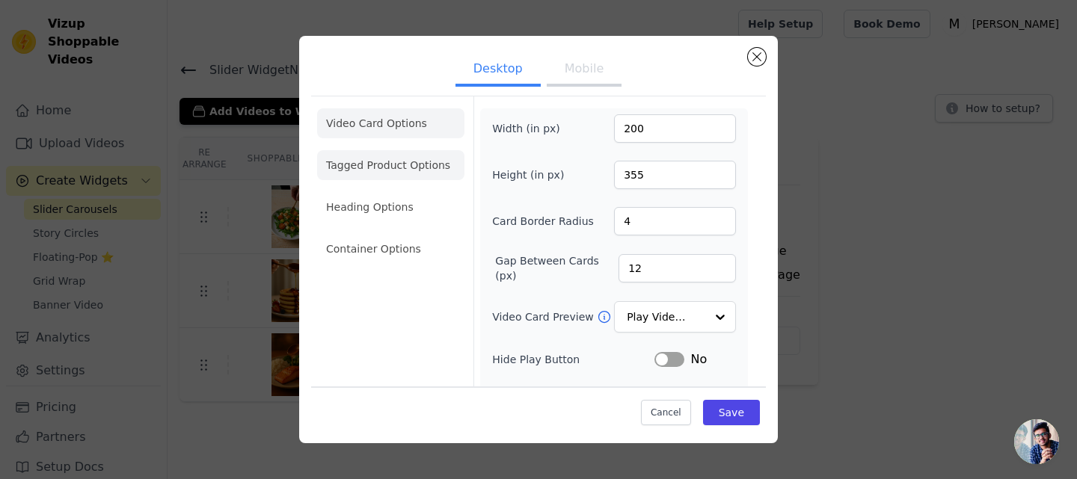
click at [414, 160] on li "Tagged Product Options" at bounding box center [390, 165] width 147 height 30
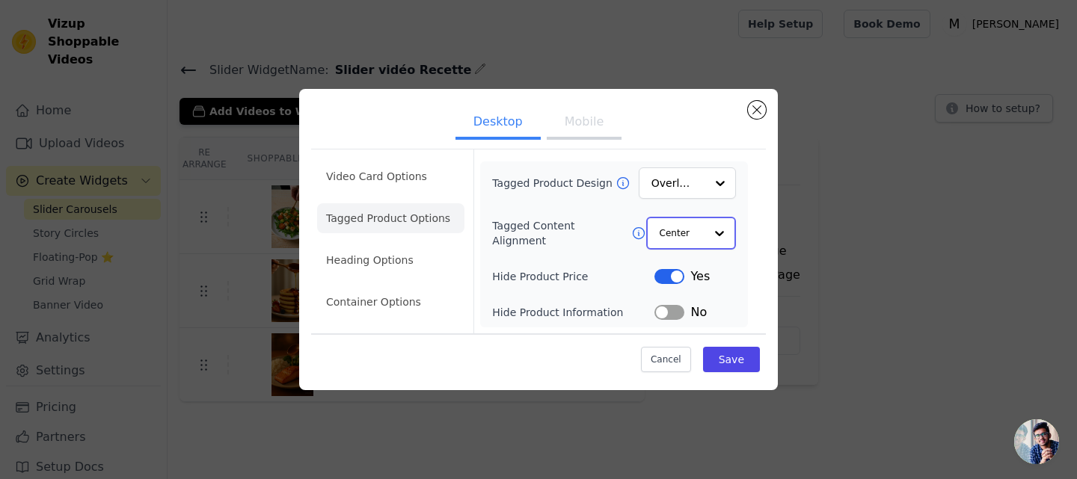
click at [673, 243] on input "Tagged Content Alignment" at bounding box center [681, 233] width 45 height 30
click at [662, 303] on div "Left" at bounding box center [689, 300] width 86 height 31
click at [704, 236] on div "Left" at bounding box center [697, 233] width 77 height 33
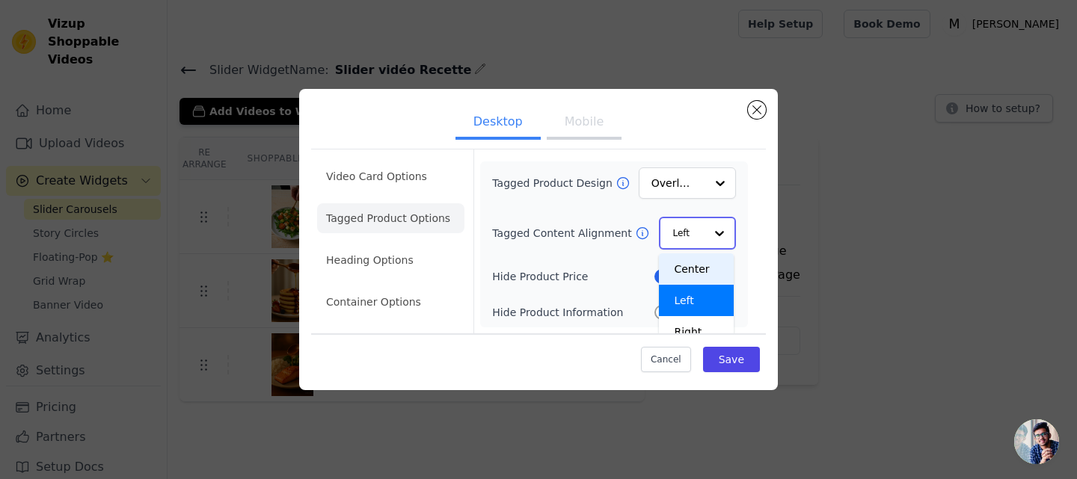
click at [682, 264] on div "Center" at bounding box center [696, 268] width 75 height 31
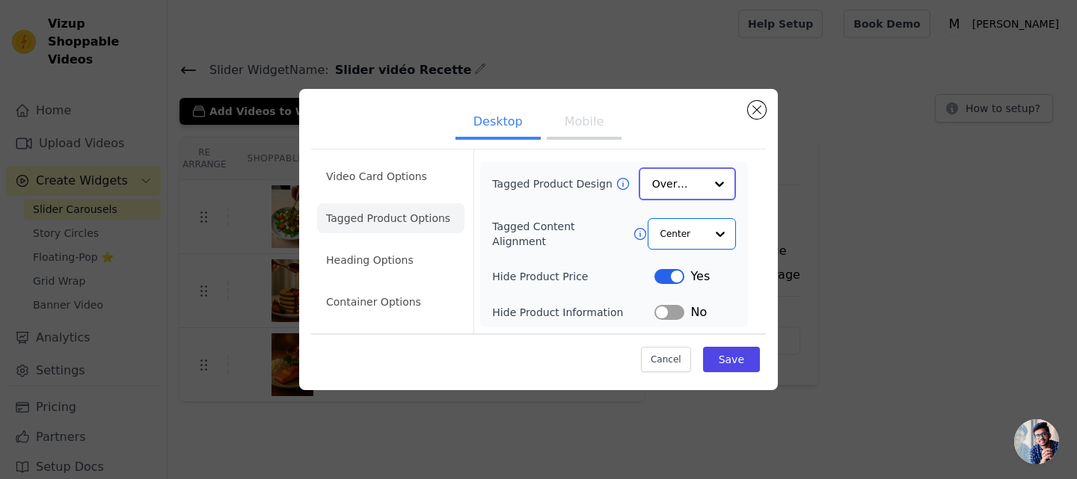
click at [692, 173] on input "Tagged Product Design" at bounding box center [678, 184] width 52 height 30
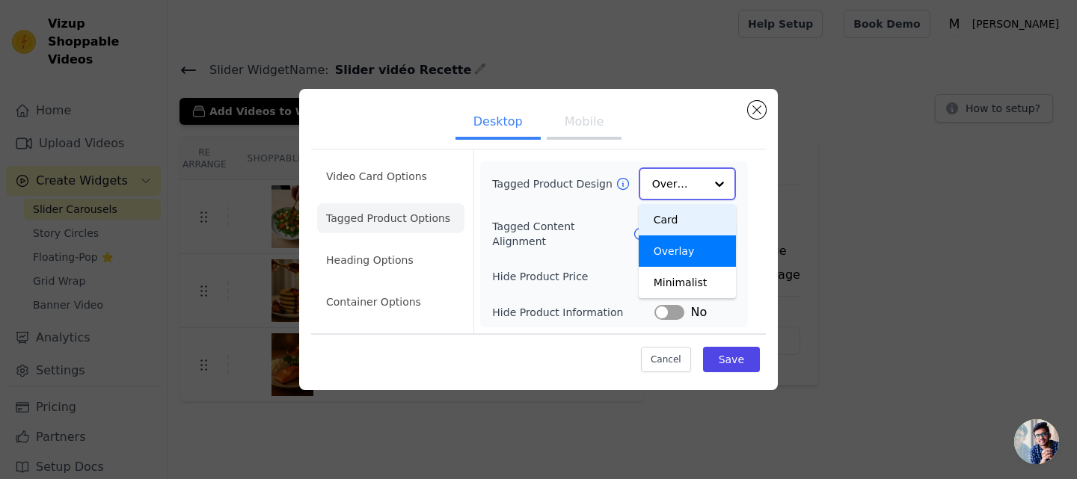
click at [683, 216] on div "Card" at bounding box center [686, 219] width 97 height 31
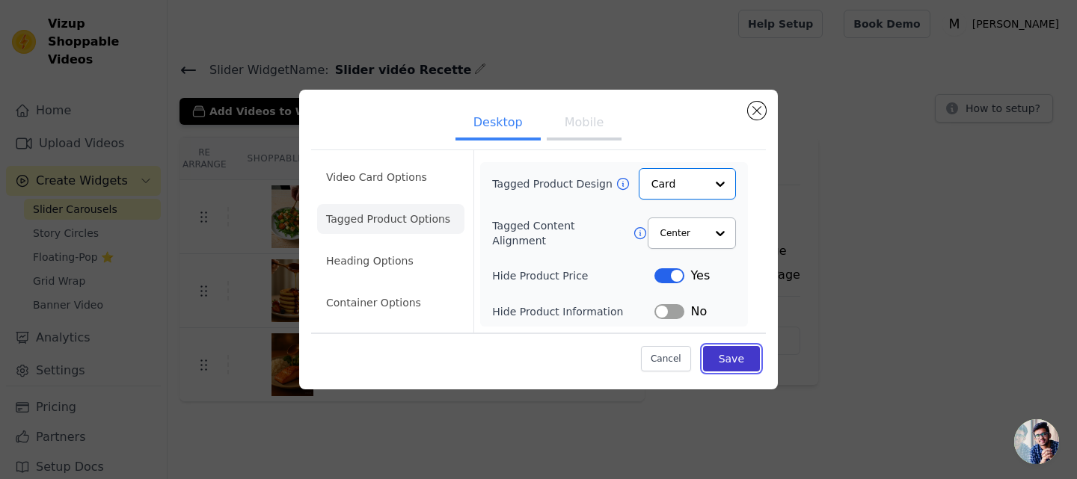
click at [728, 357] on button "Save" at bounding box center [731, 358] width 57 height 25
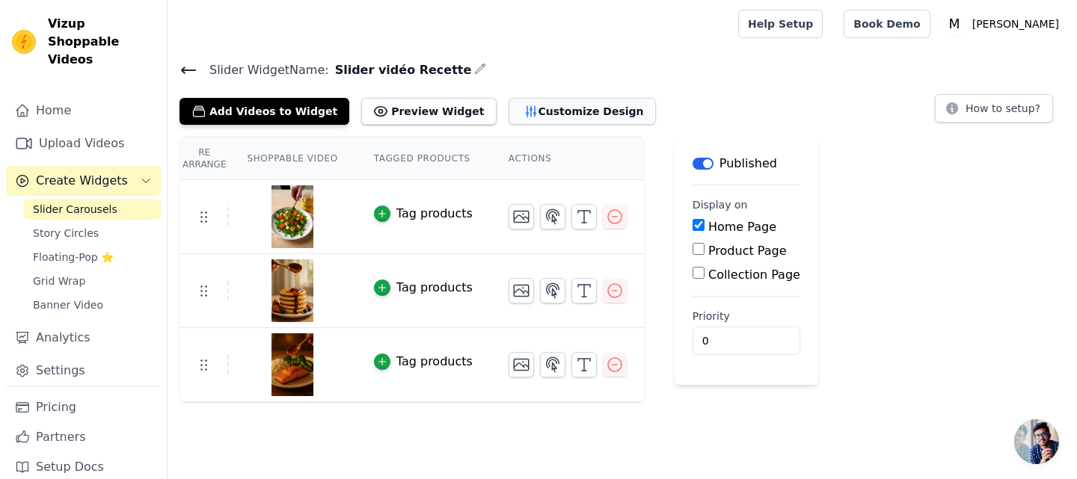
click at [523, 104] on icon "button" at bounding box center [530, 111] width 15 height 15
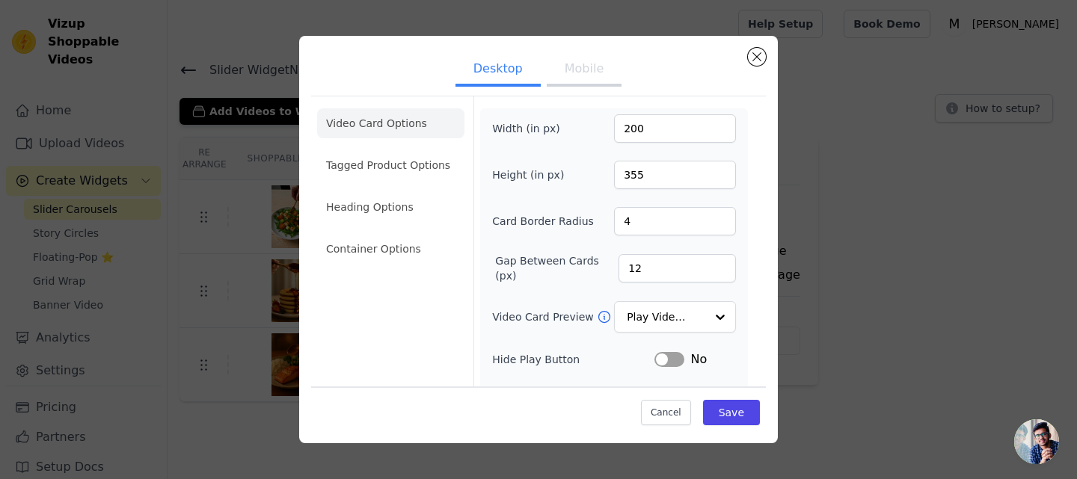
click at [566, 75] on button "Mobile" at bounding box center [584, 70] width 75 height 33
click at [407, 180] on ul "Video Card Options Tagged Product Options Heading Options Container Options" at bounding box center [390, 185] width 147 height 167
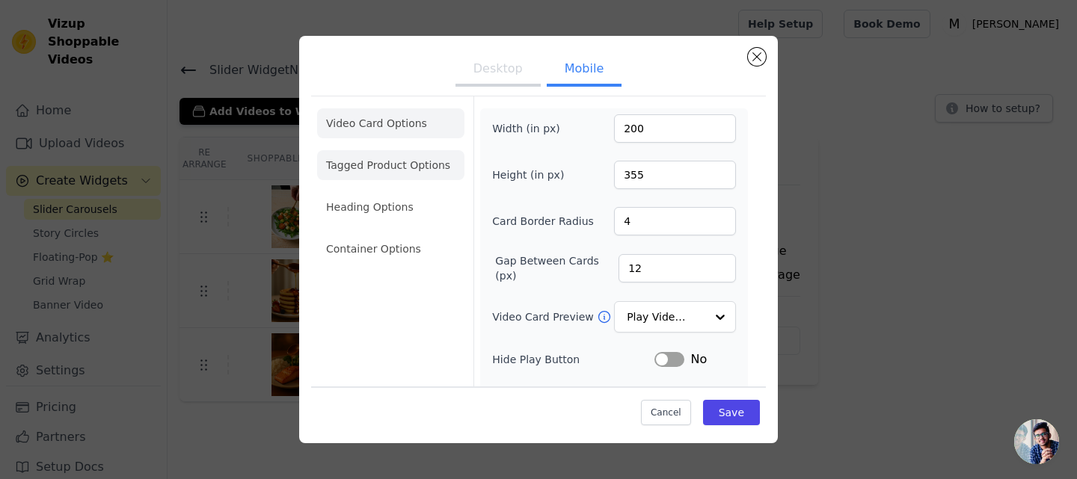
click at [390, 165] on li "Tagged Product Options" at bounding box center [390, 165] width 147 height 30
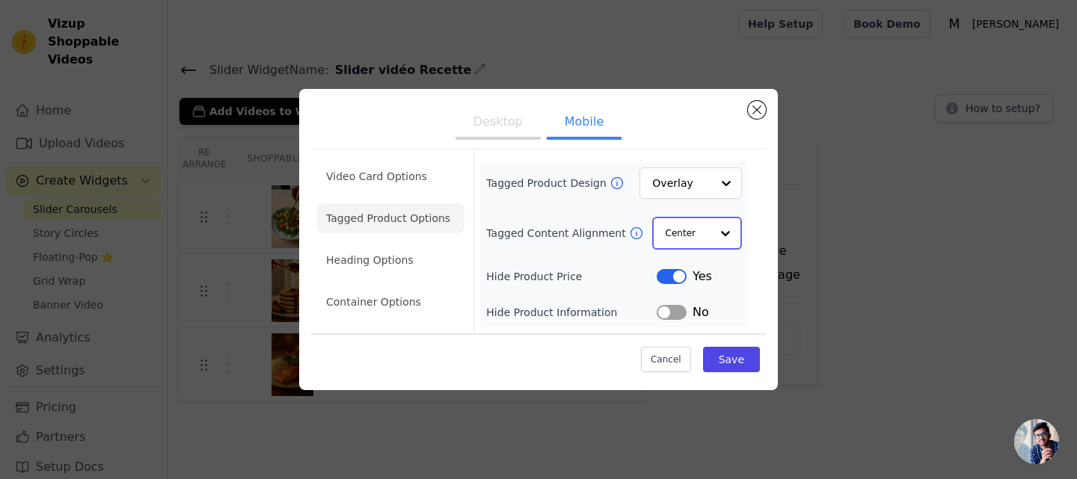
click at [712, 247] on div at bounding box center [725, 233] width 30 height 30
click at [630, 231] on icon at bounding box center [635, 233] width 11 height 11
click at [704, 194] on input "Tagged Product Design" at bounding box center [682, 184] width 58 height 30
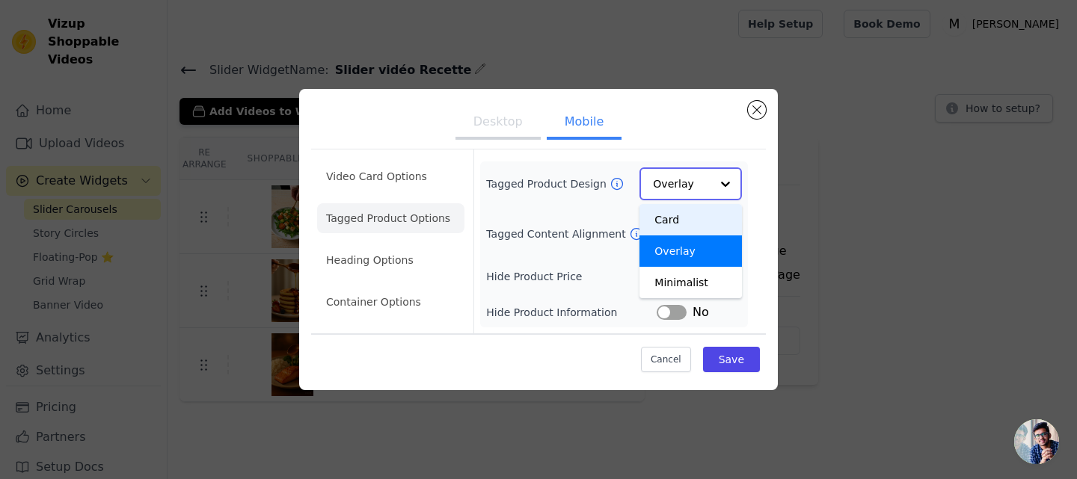
click at [700, 208] on div "Card" at bounding box center [690, 219] width 102 height 31
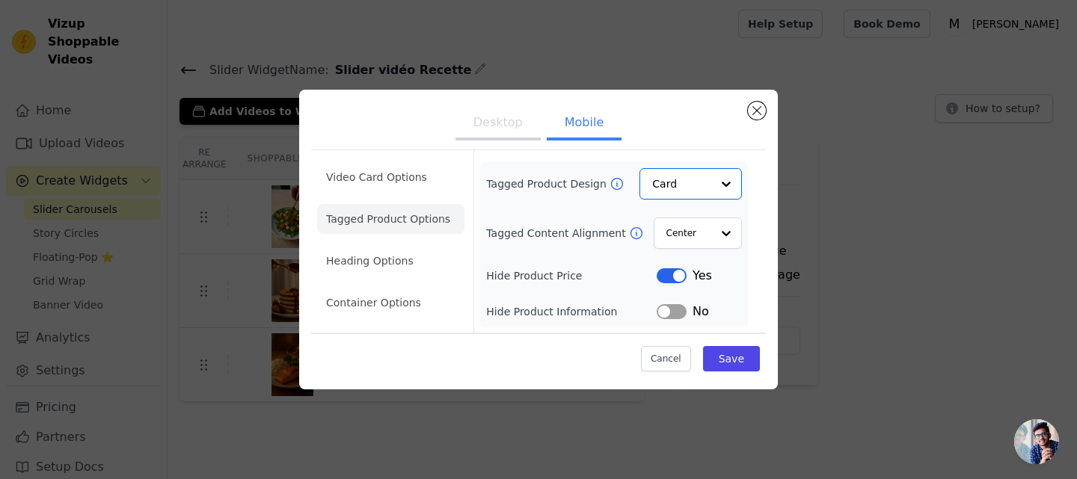
click at [609, 183] on icon at bounding box center [616, 183] width 15 height 15
click at [748, 354] on button "Save" at bounding box center [731, 358] width 57 height 25
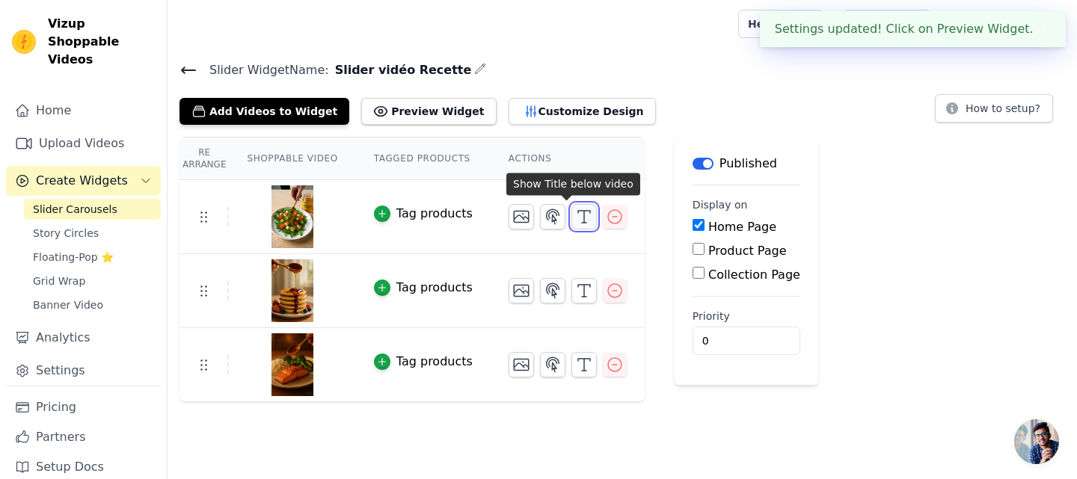
click at [575, 218] on icon "button" at bounding box center [584, 217] width 18 height 18
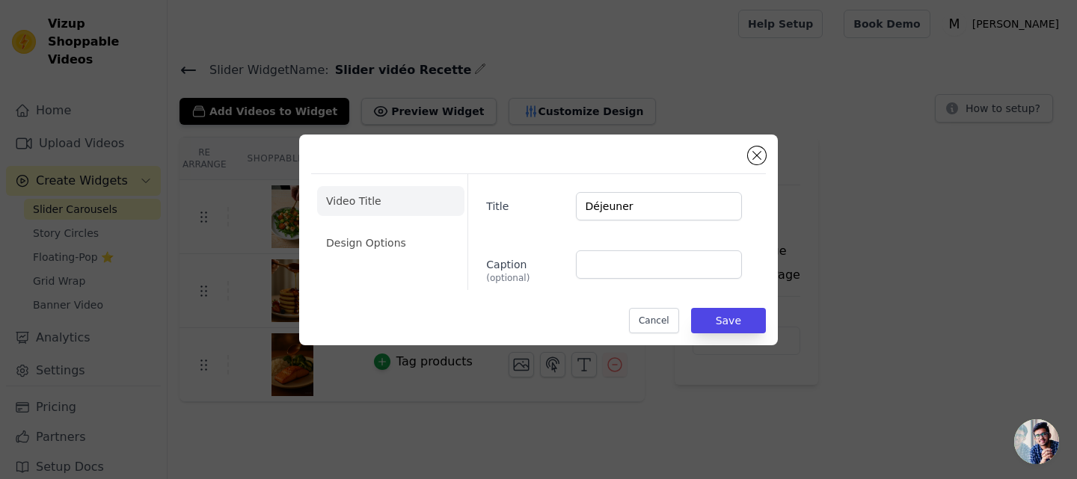
click at [410, 257] on ul "Video Title Design Options" at bounding box center [390, 222] width 147 height 84
click at [412, 237] on li "Design Options" at bounding box center [390, 243] width 147 height 30
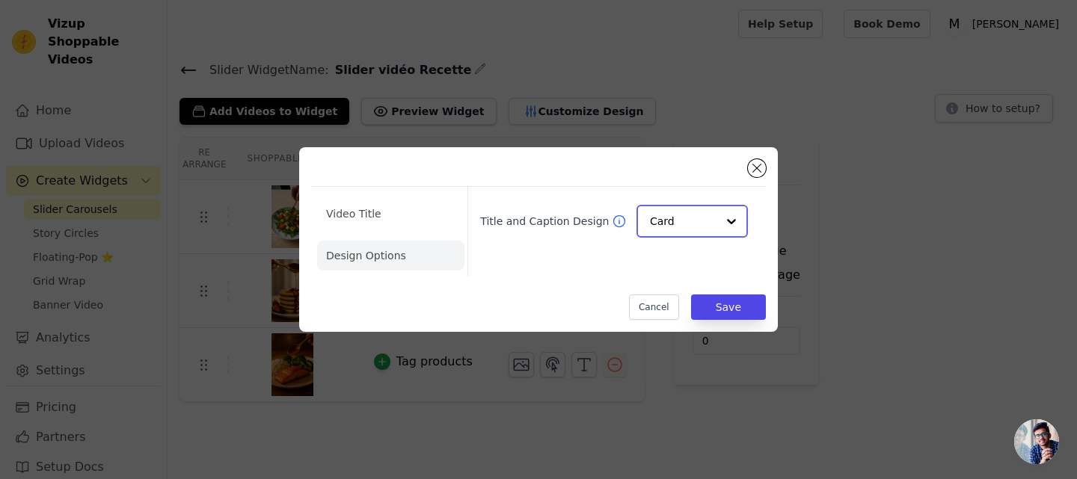
click at [662, 224] on input "Title and Caption Design" at bounding box center [683, 221] width 67 height 30
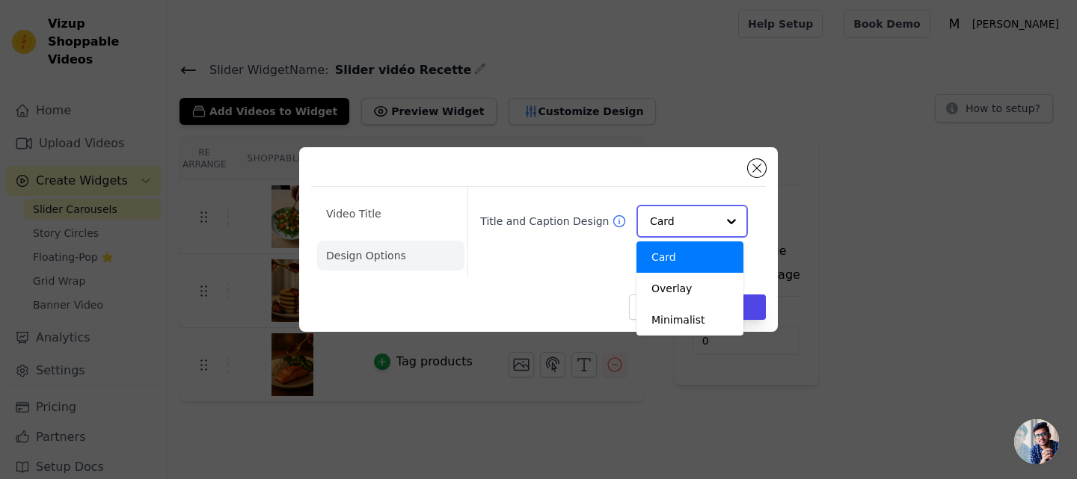
click at [662, 253] on div "Card" at bounding box center [689, 256] width 107 height 31
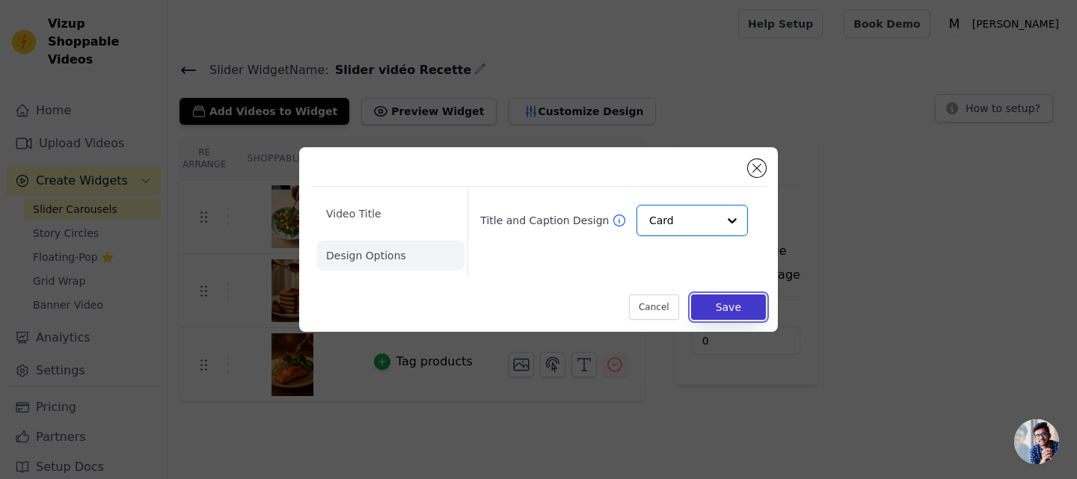
click at [715, 301] on button "Save" at bounding box center [728, 307] width 75 height 25
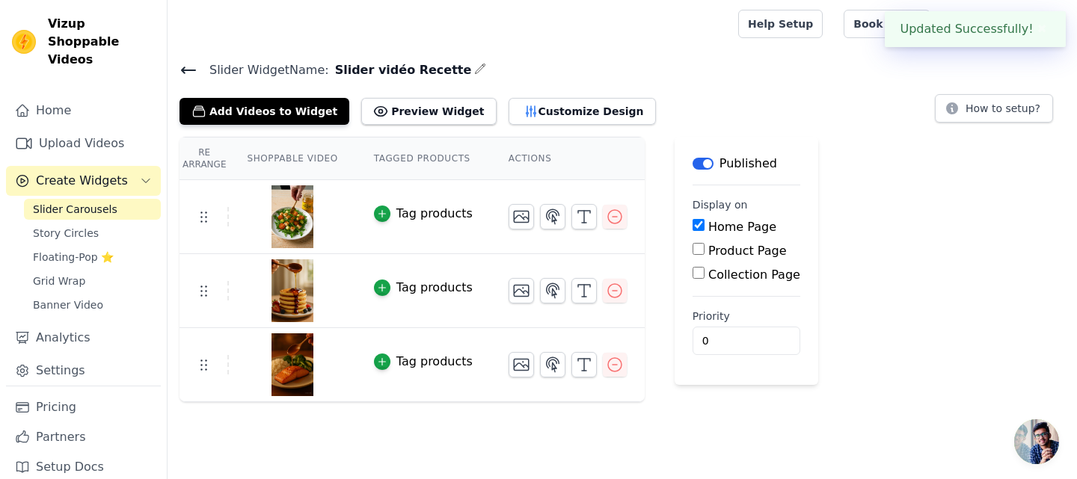
click at [561, 303] on td at bounding box center [567, 284] width 154 height 61
click at [575, 295] on icon "button" at bounding box center [584, 291] width 18 height 18
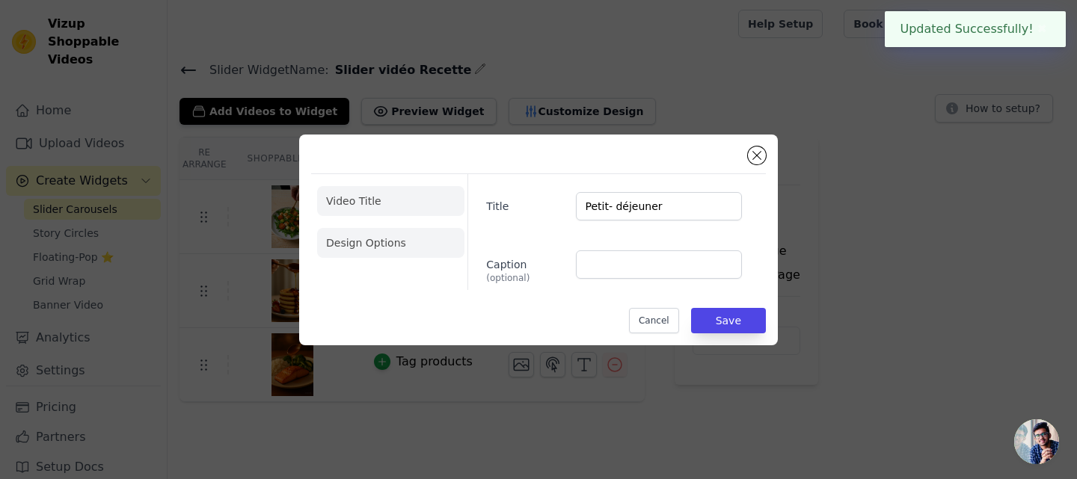
click at [384, 254] on li "Design Options" at bounding box center [390, 243] width 147 height 30
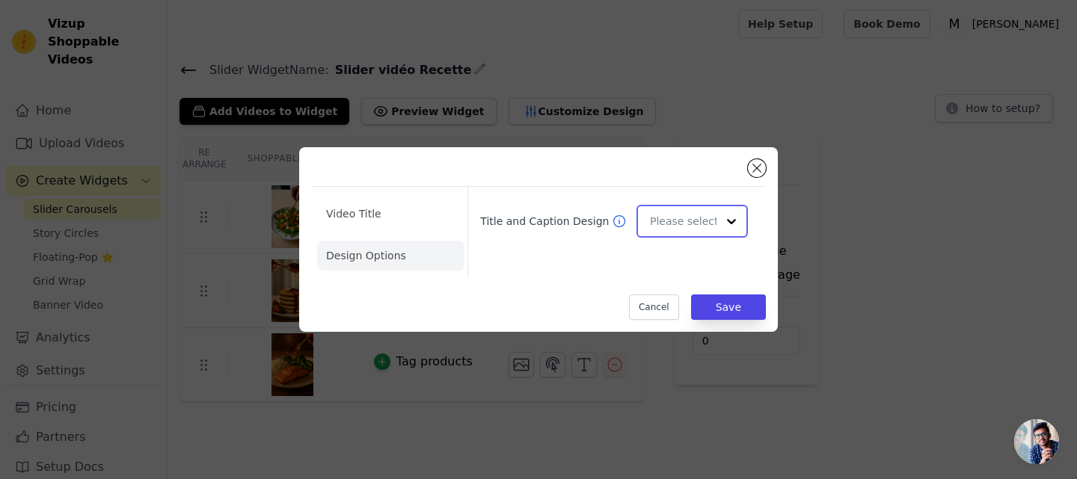
click at [706, 206] on div at bounding box center [691, 221] width 111 height 33
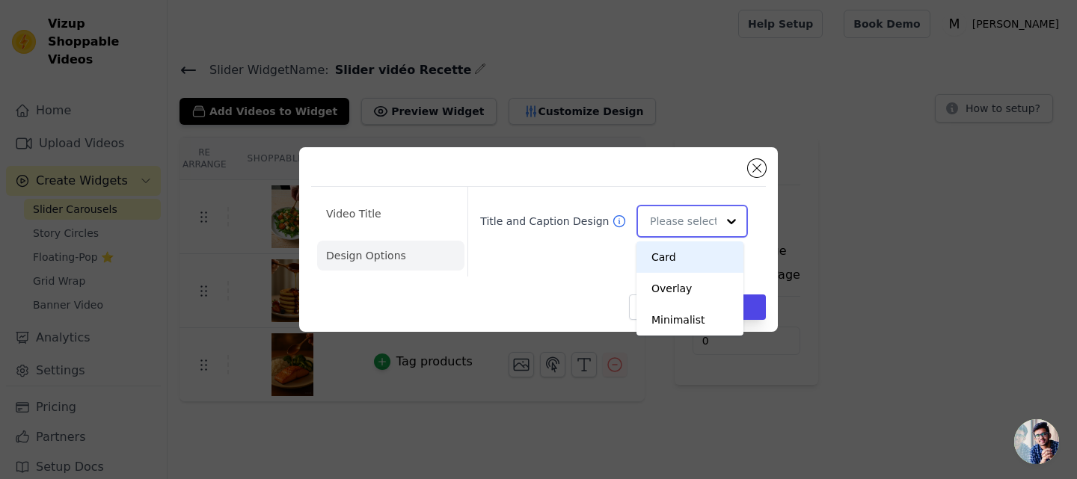
click at [683, 246] on div "Card" at bounding box center [689, 256] width 107 height 31
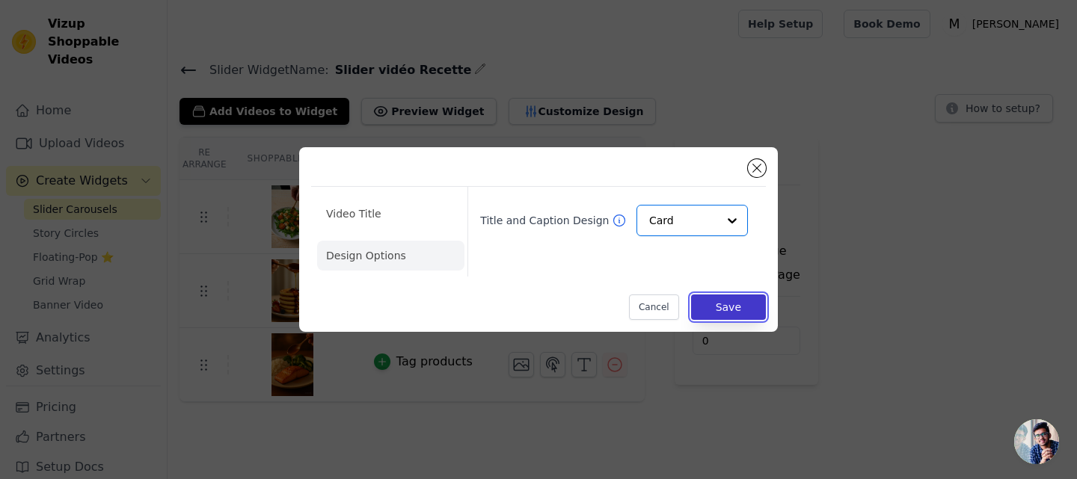
click at [722, 306] on button "Save" at bounding box center [728, 307] width 75 height 25
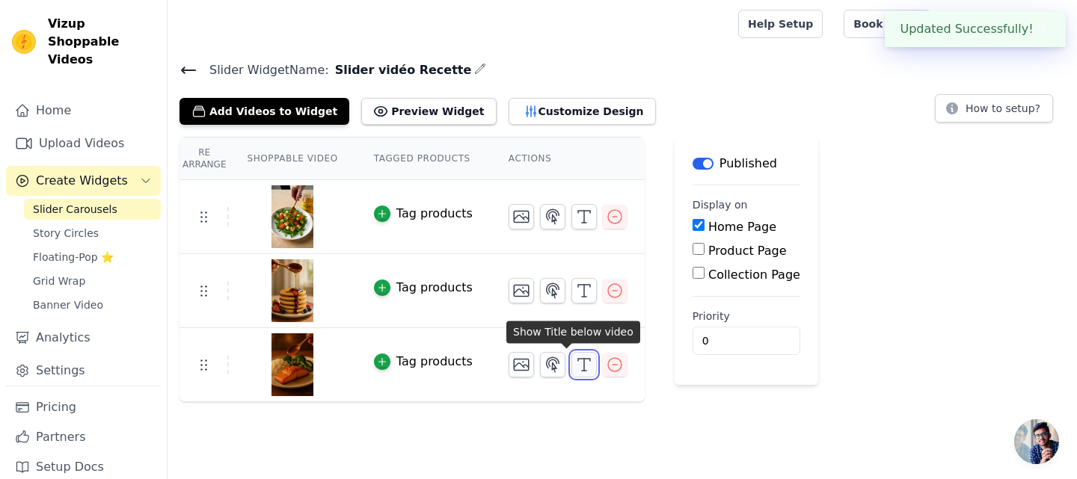
click at [575, 356] on icon "button" at bounding box center [584, 365] width 18 height 18
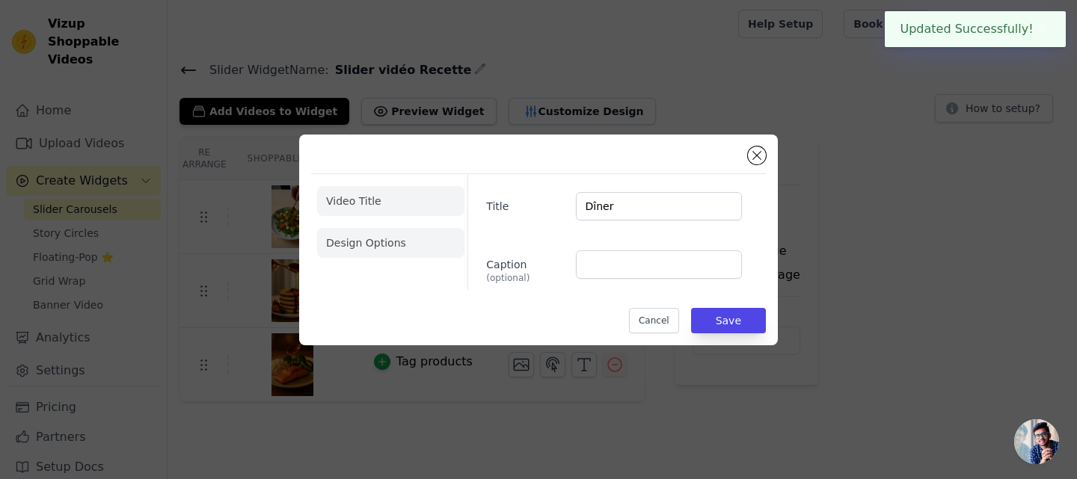
click at [387, 230] on li "Design Options" at bounding box center [390, 243] width 147 height 30
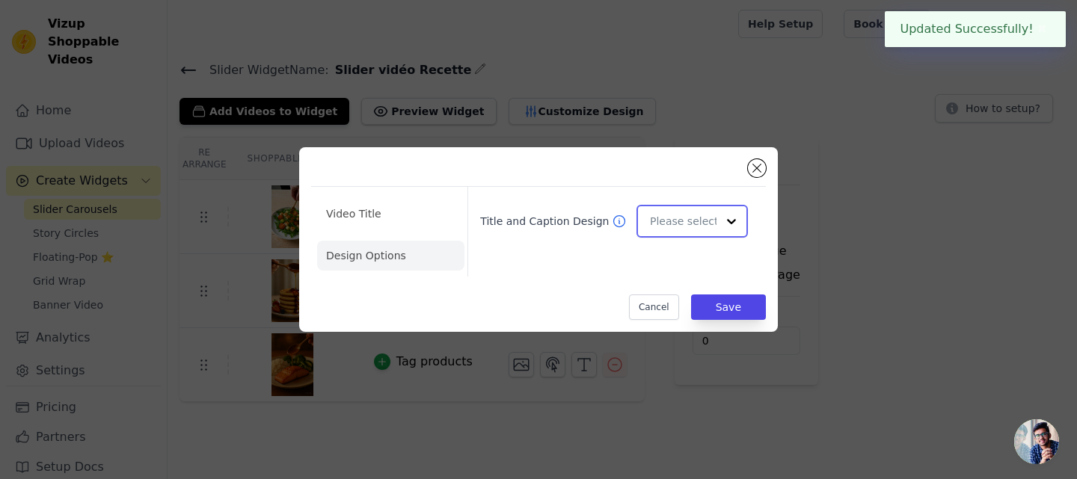
click at [689, 220] on input "Title and Caption Design" at bounding box center [683, 221] width 67 height 30
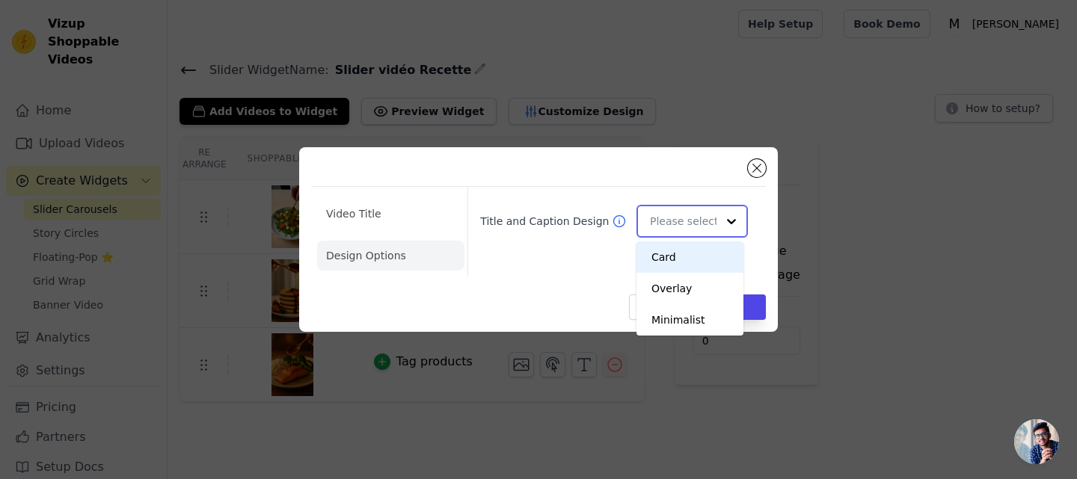
click at [668, 271] on div "Card" at bounding box center [689, 256] width 107 height 31
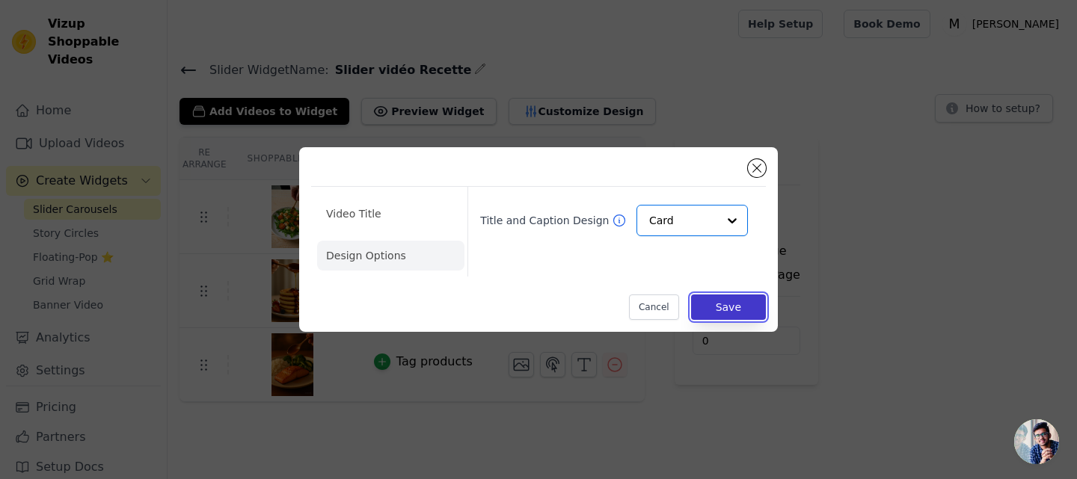
click at [716, 309] on button "Save" at bounding box center [728, 307] width 75 height 25
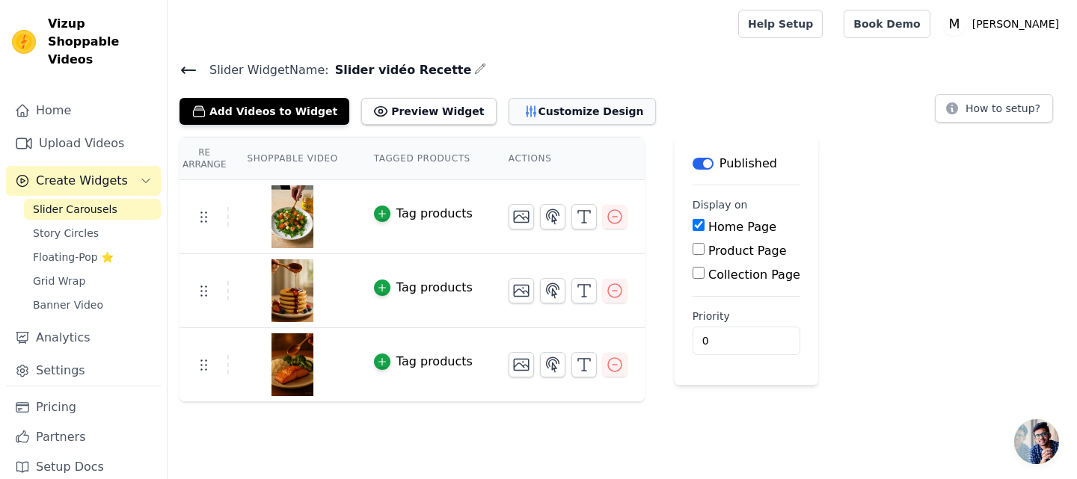
click at [508, 110] on button "Customize Design" at bounding box center [581, 111] width 147 height 27
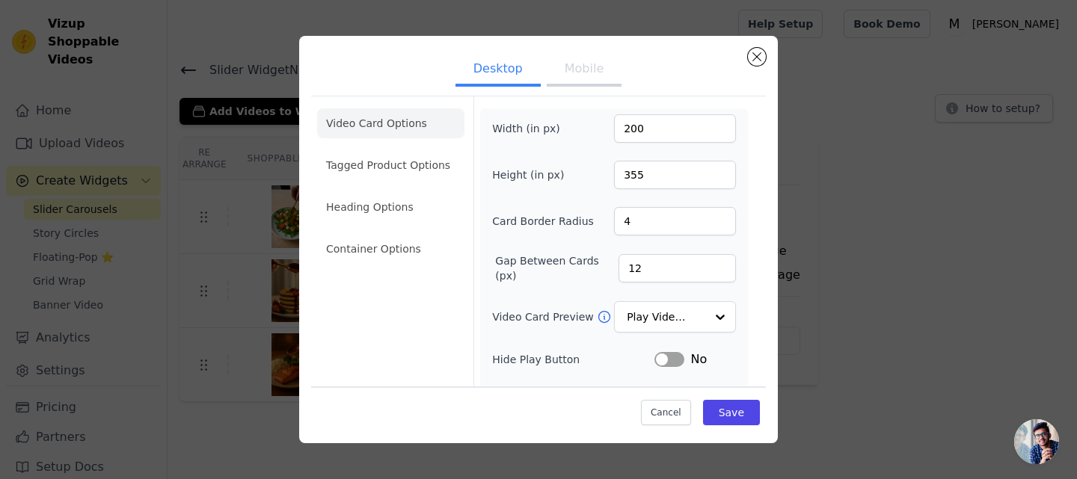
click at [583, 84] on button "Mobile" at bounding box center [584, 70] width 75 height 33
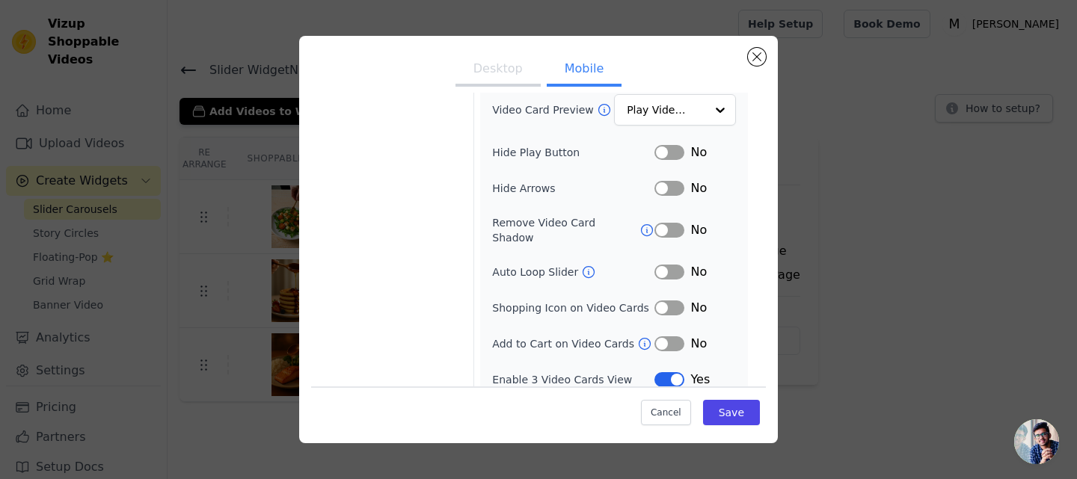
scroll to position [208, 0]
click at [637, 336] on icon at bounding box center [644, 343] width 15 height 15
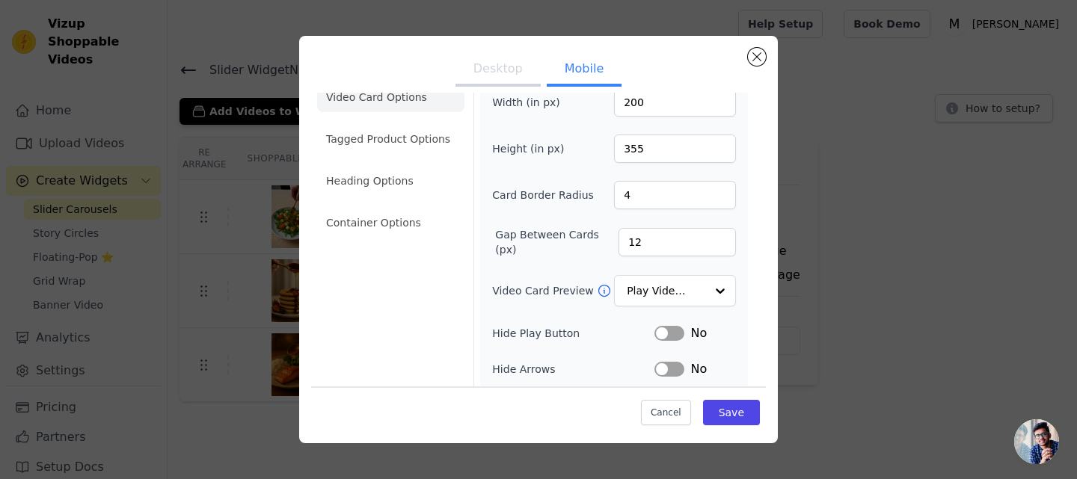
scroll to position [0, 0]
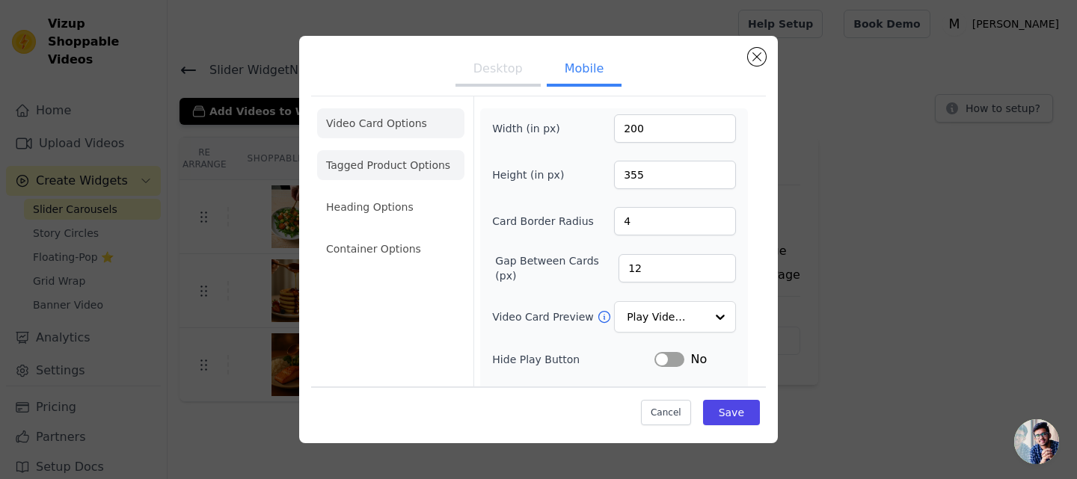
click at [416, 173] on li "Tagged Product Options" at bounding box center [390, 165] width 147 height 30
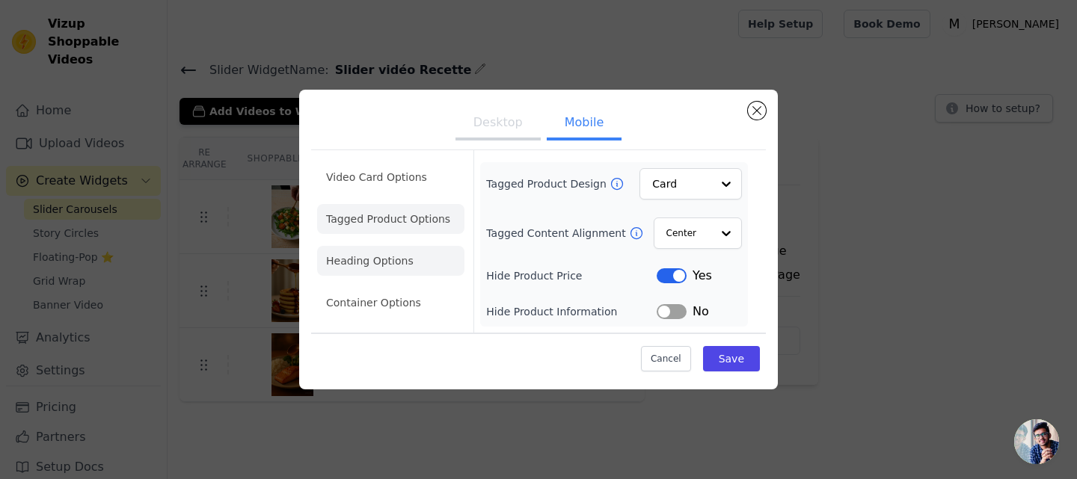
click at [380, 266] on li "Heading Options" at bounding box center [390, 261] width 147 height 30
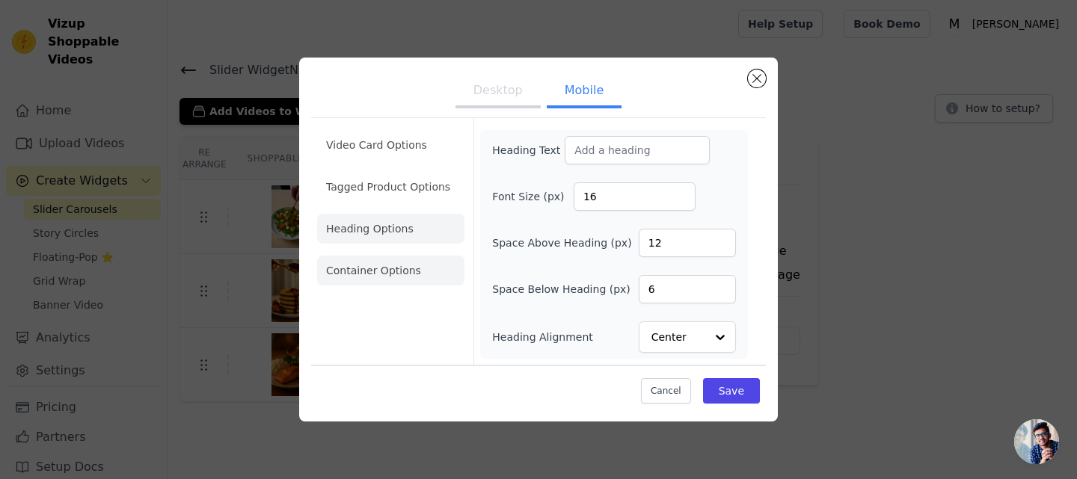
click at [366, 271] on li "Container Options" at bounding box center [390, 271] width 147 height 30
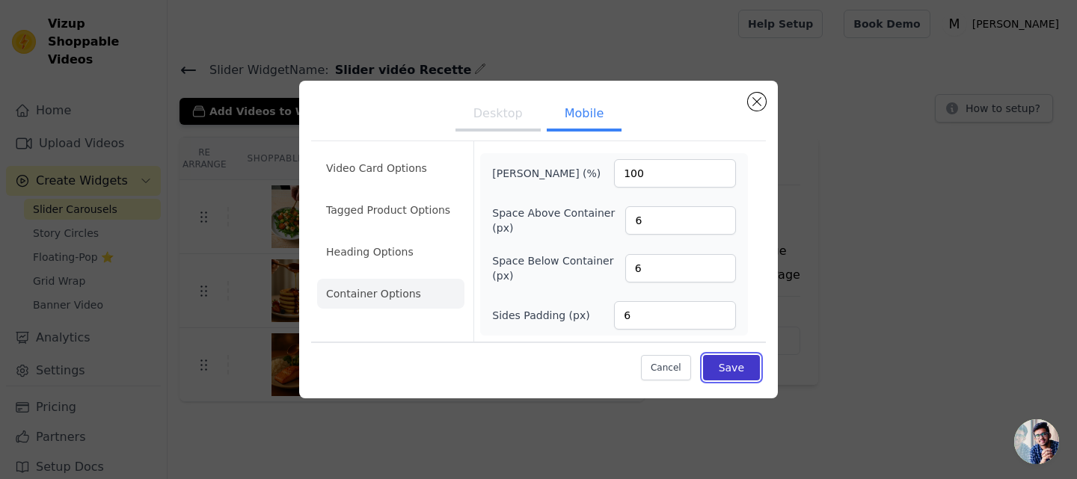
click at [736, 366] on button "Save" at bounding box center [731, 367] width 57 height 25
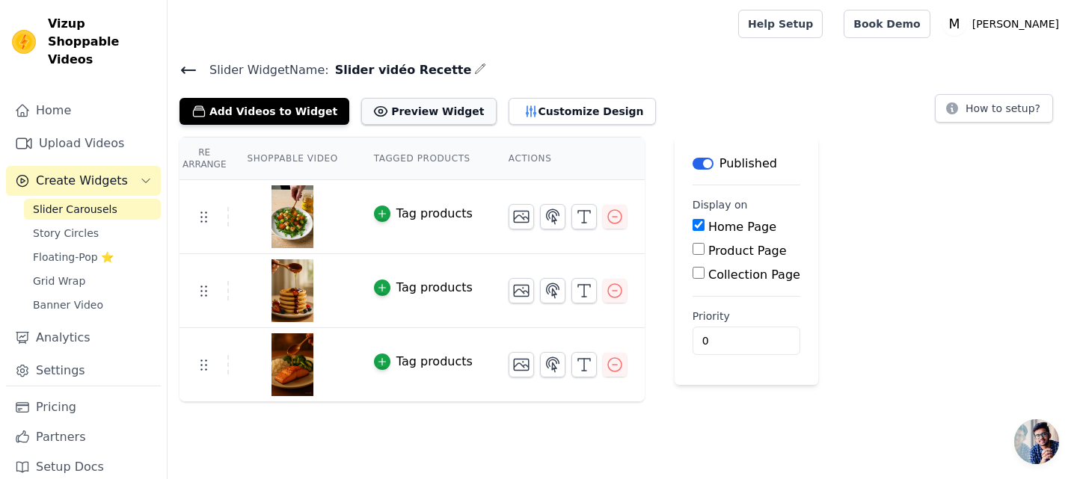
click at [361, 123] on button "Preview Widget" at bounding box center [428, 111] width 135 height 27
click at [206, 221] on icon at bounding box center [203, 217] width 18 height 18
click at [214, 301] on tr "Tag products" at bounding box center [411, 291] width 465 height 74
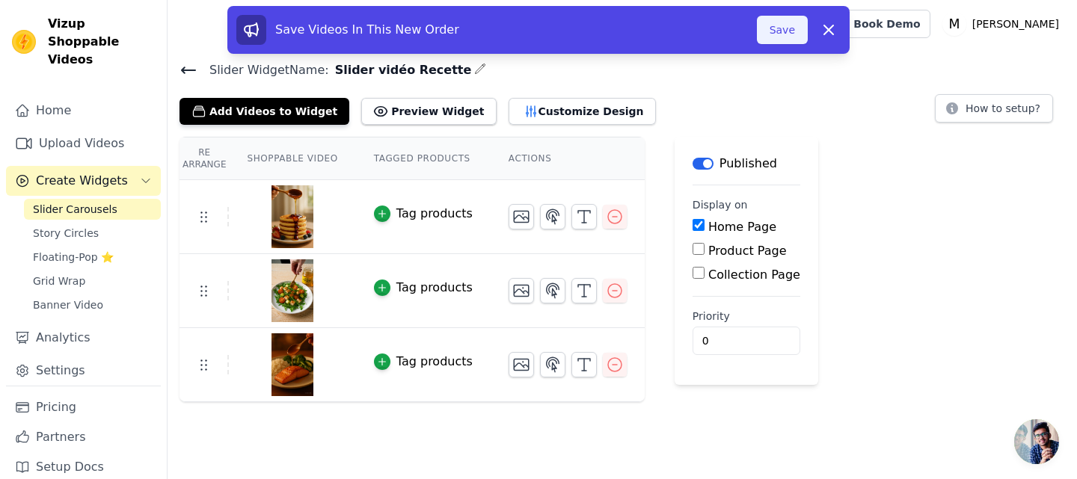
click at [773, 25] on button "Save" at bounding box center [782, 30] width 51 height 28
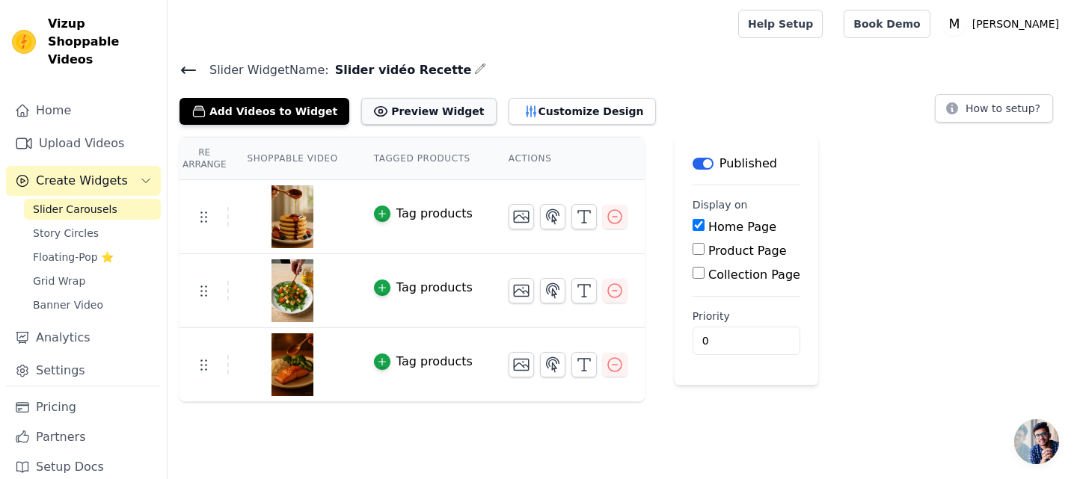
click at [428, 104] on button "Preview Widget" at bounding box center [428, 111] width 135 height 27
click at [521, 119] on button "Customize Design" at bounding box center [581, 111] width 147 height 27
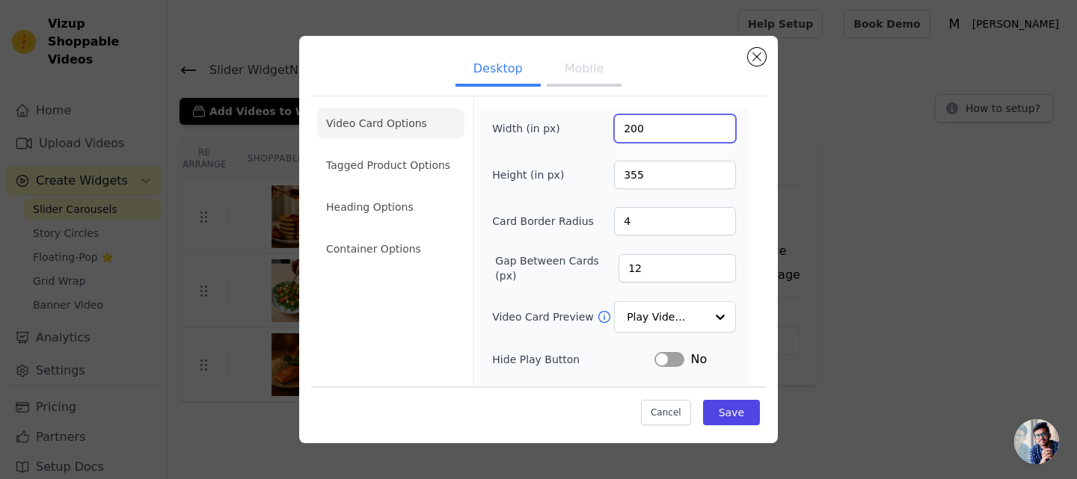
click at [623, 129] on input "200" at bounding box center [675, 128] width 122 height 28
type input "260"
click at [632, 177] on input "355" at bounding box center [675, 175] width 122 height 28
type input "480"
click at [576, 76] on button "Mobile" at bounding box center [584, 70] width 75 height 33
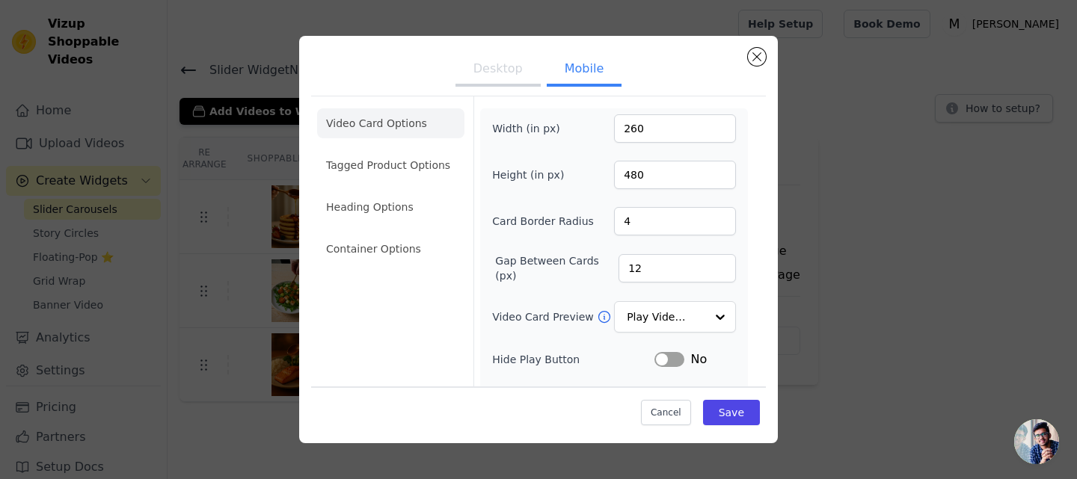
click at [514, 79] on button "Desktop" at bounding box center [497, 70] width 85 height 33
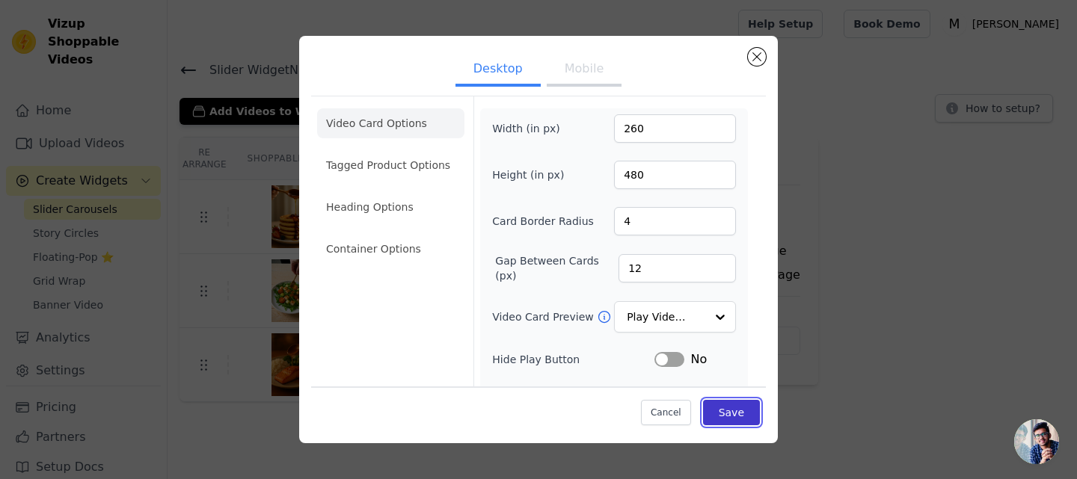
click at [732, 416] on button "Save" at bounding box center [731, 412] width 57 height 25
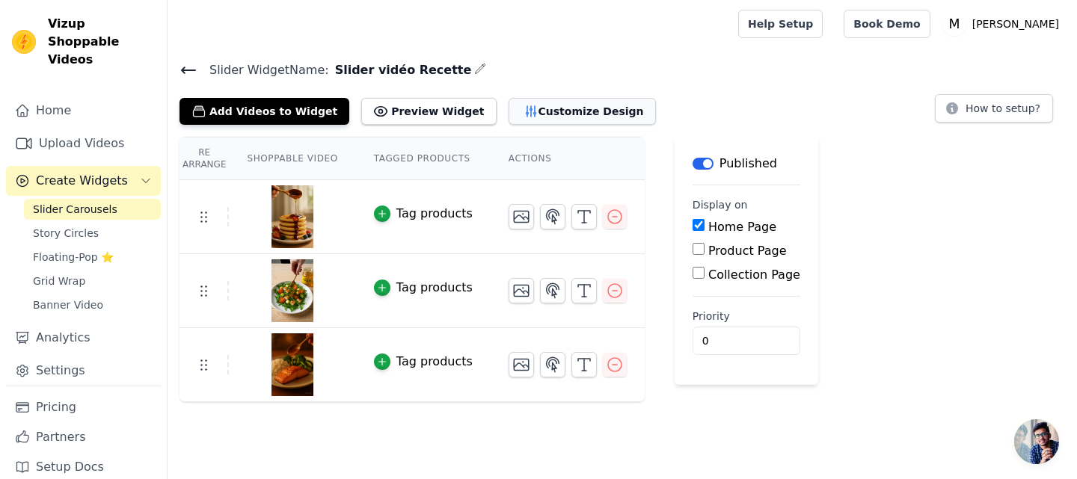
click at [541, 110] on button "Customize Design" at bounding box center [581, 111] width 147 height 27
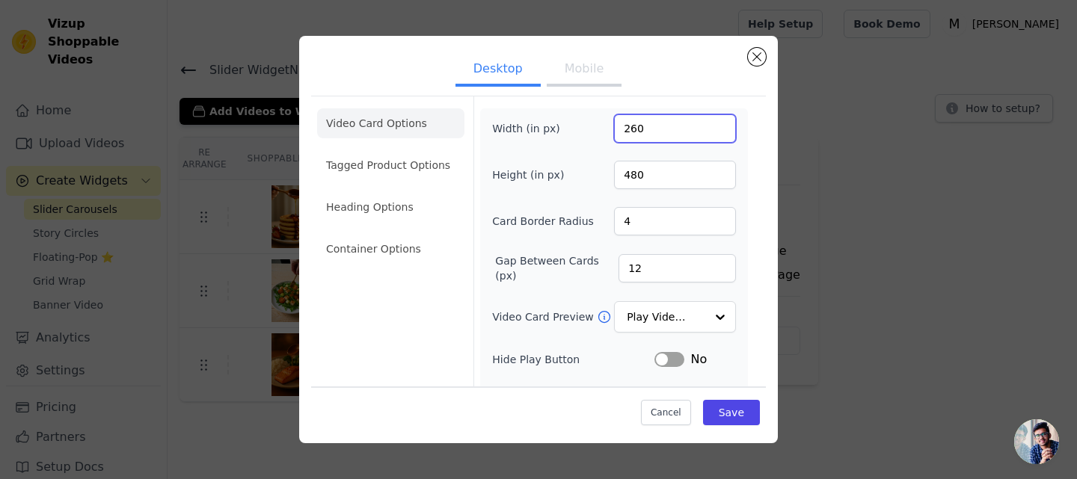
click at [627, 131] on input "260" at bounding box center [675, 128] width 122 height 28
type input "220"
click at [679, 167] on input "480" at bounding box center [675, 175] width 122 height 28
click at [678, 203] on div "Width (in px) 220 Height (in px) 480 Card Border Radius 4 Gap Between Cards (px…" at bounding box center [614, 337] width 244 height 446
click at [710, 182] on input "479" at bounding box center [675, 175] width 122 height 28
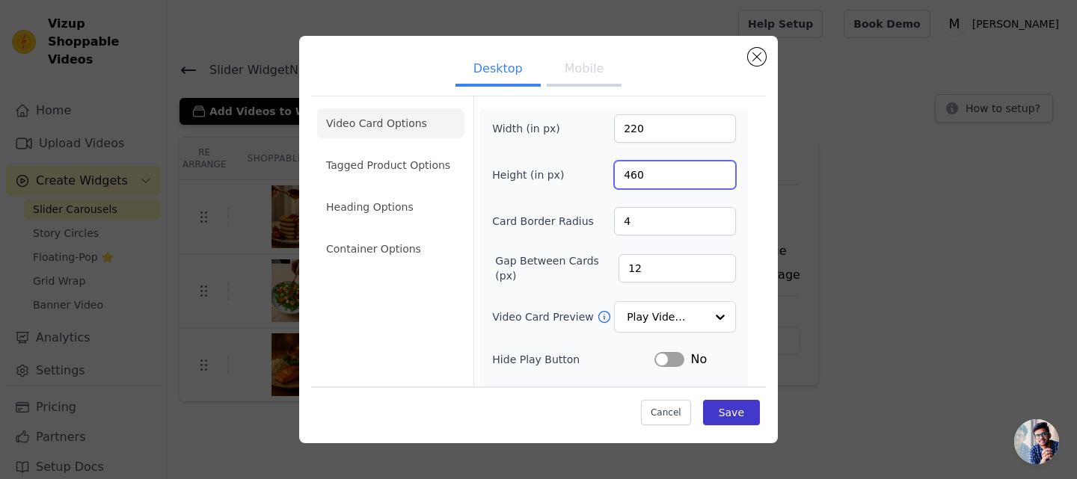
type input "460"
click at [725, 407] on button "Save" at bounding box center [731, 412] width 57 height 25
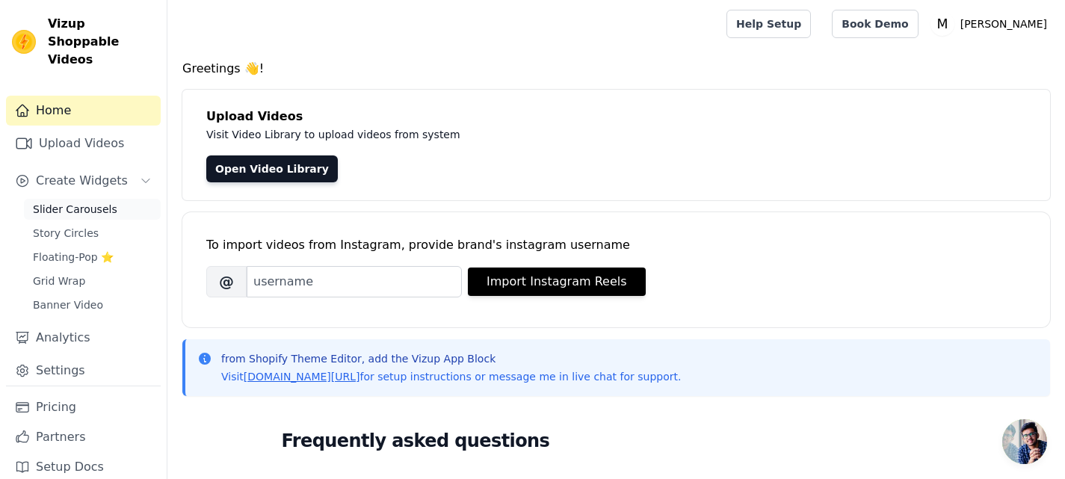
click at [82, 202] on span "Slider Carousels" at bounding box center [75, 209] width 84 height 15
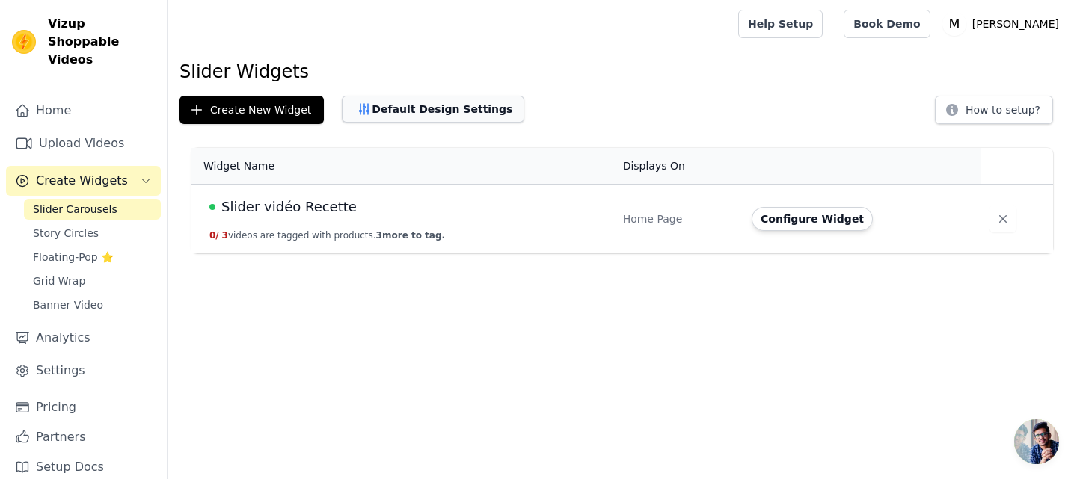
click at [444, 97] on button "Default Design Settings" at bounding box center [433, 109] width 182 height 27
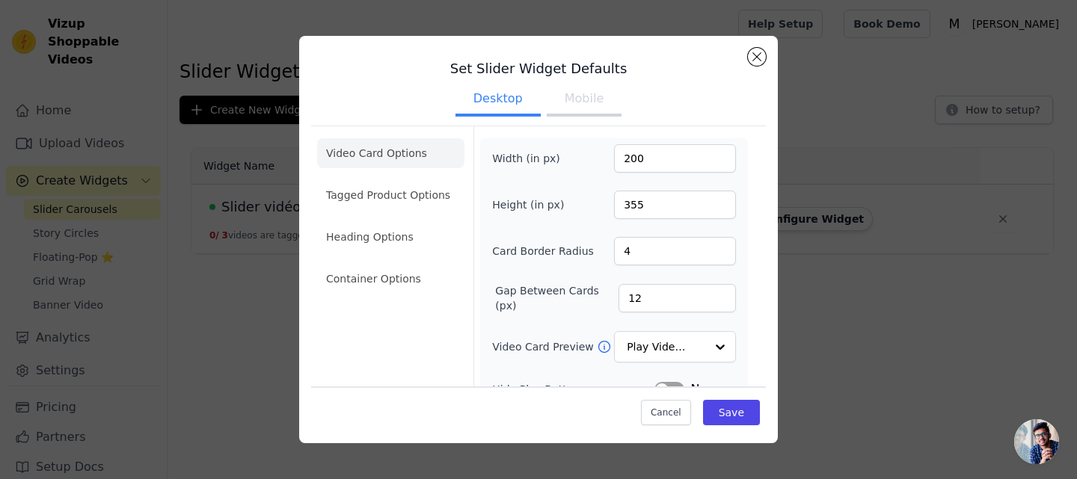
click at [580, 103] on button "Mobile" at bounding box center [584, 100] width 75 height 33
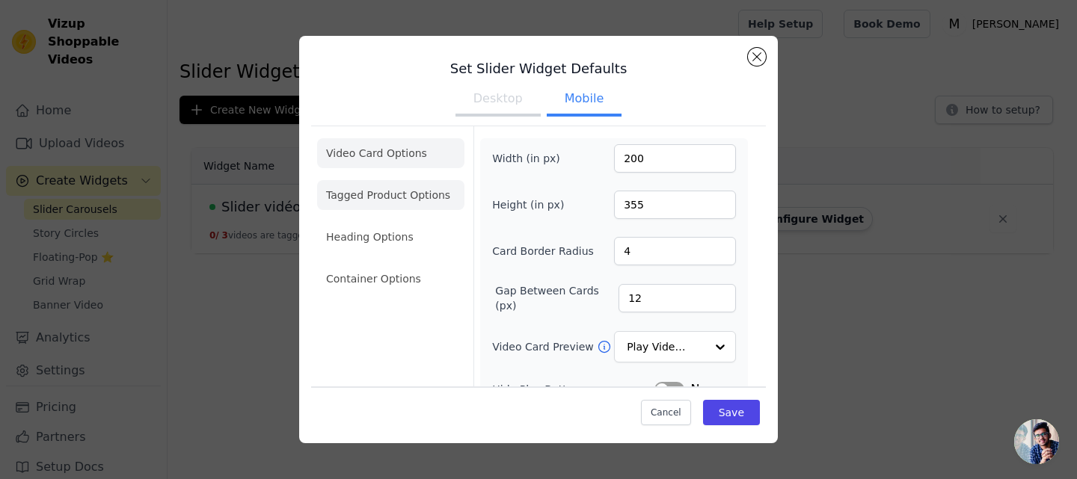
click at [415, 206] on li "Tagged Product Options" at bounding box center [390, 195] width 147 height 30
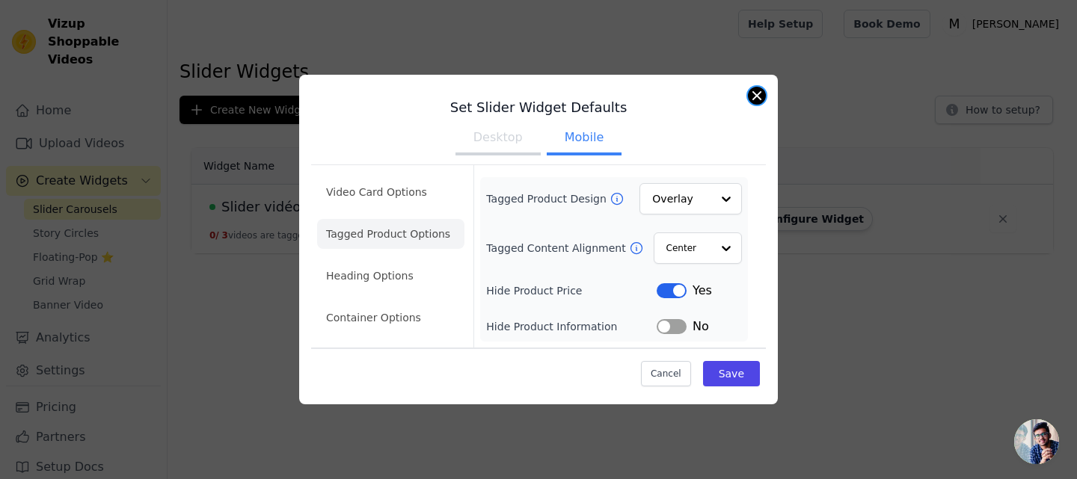
click at [758, 101] on button "Close modal" at bounding box center [757, 96] width 18 height 18
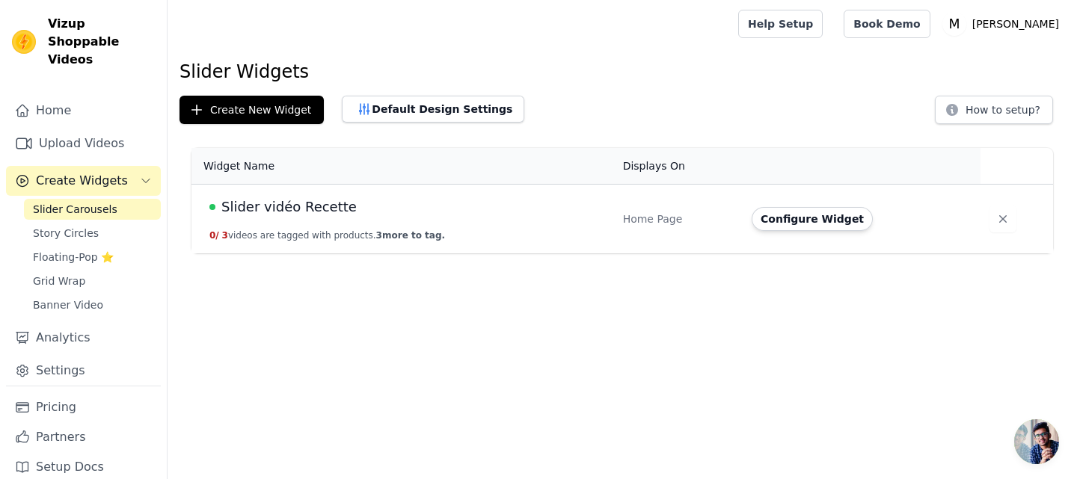
click at [516, 198] on div "Slider vidéo Recette" at bounding box center [406, 207] width 395 height 21
click at [779, 225] on button "Configure Widget" at bounding box center [811, 219] width 121 height 24
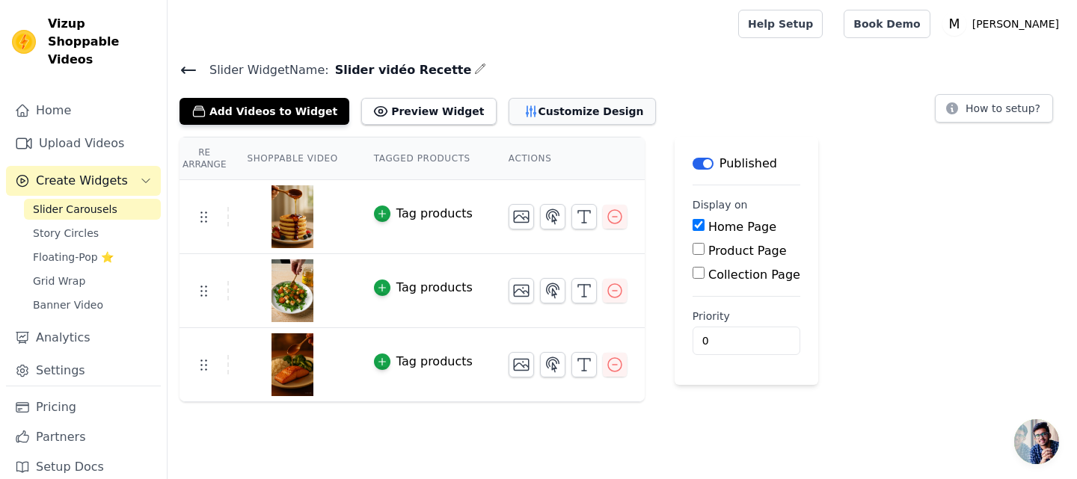
click at [550, 122] on button "Customize Design" at bounding box center [581, 111] width 147 height 27
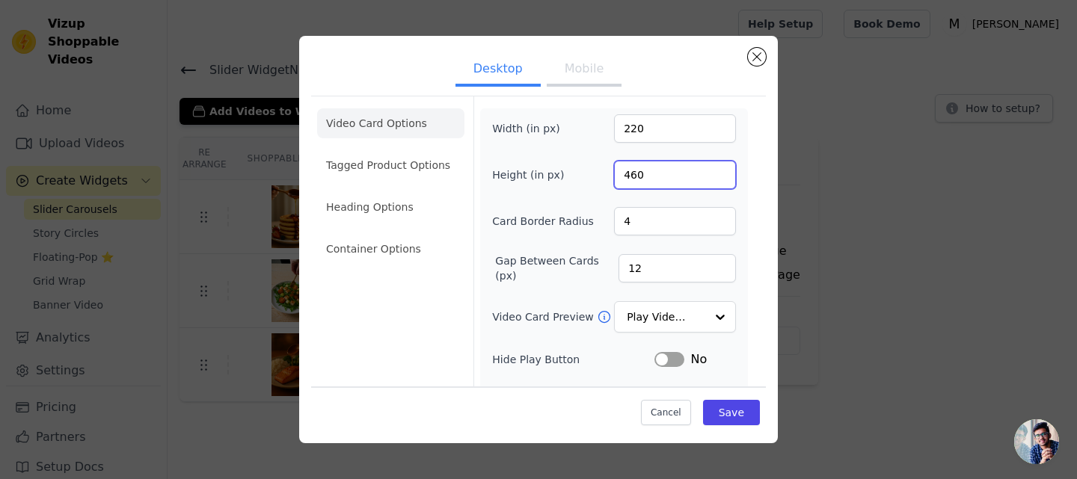
click at [636, 170] on input "460" at bounding box center [675, 175] width 122 height 28
type input "400"
click at [721, 419] on button "Save" at bounding box center [731, 412] width 57 height 25
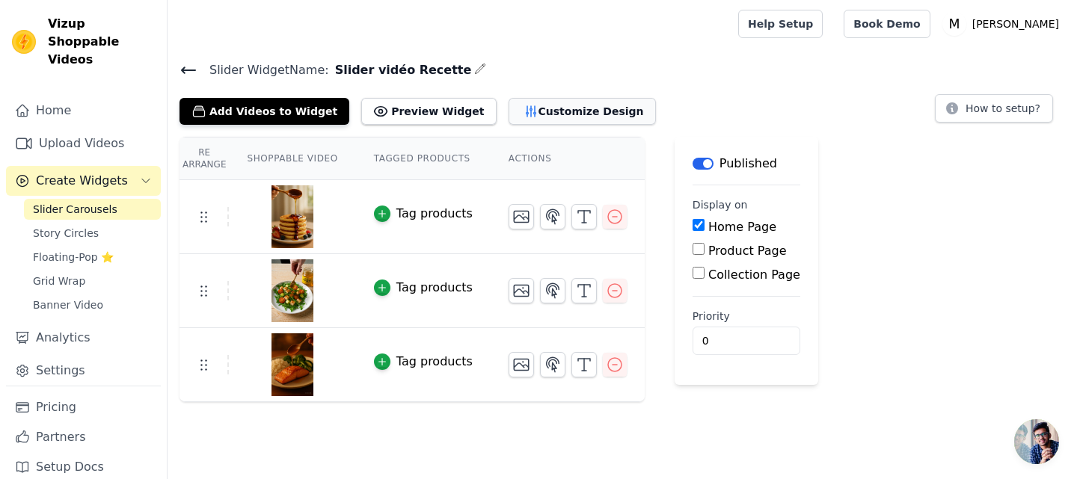
click at [523, 114] on button "Customize Design" at bounding box center [581, 111] width 147 height 27
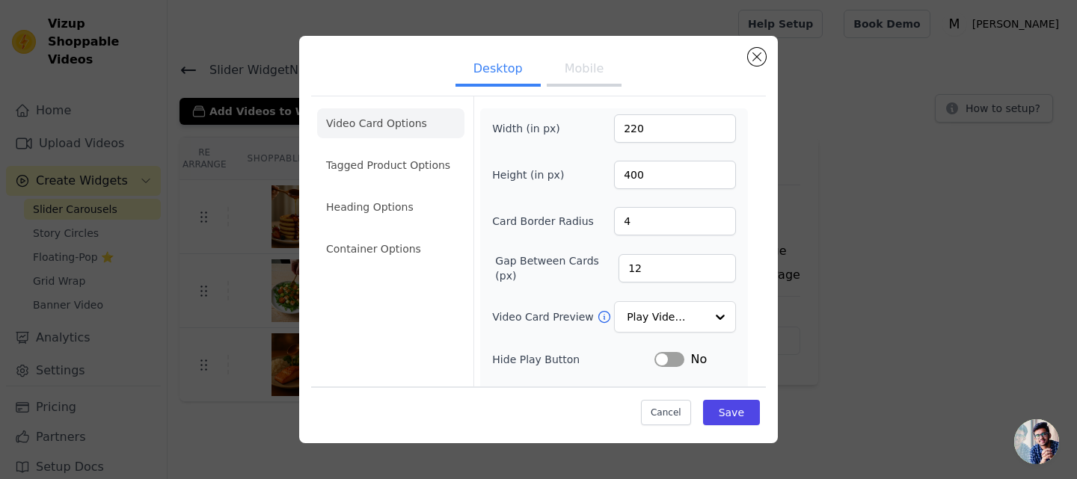
click at [568, 74] on button "Mobile" at bounding box center [584, 70] width 75 height 33
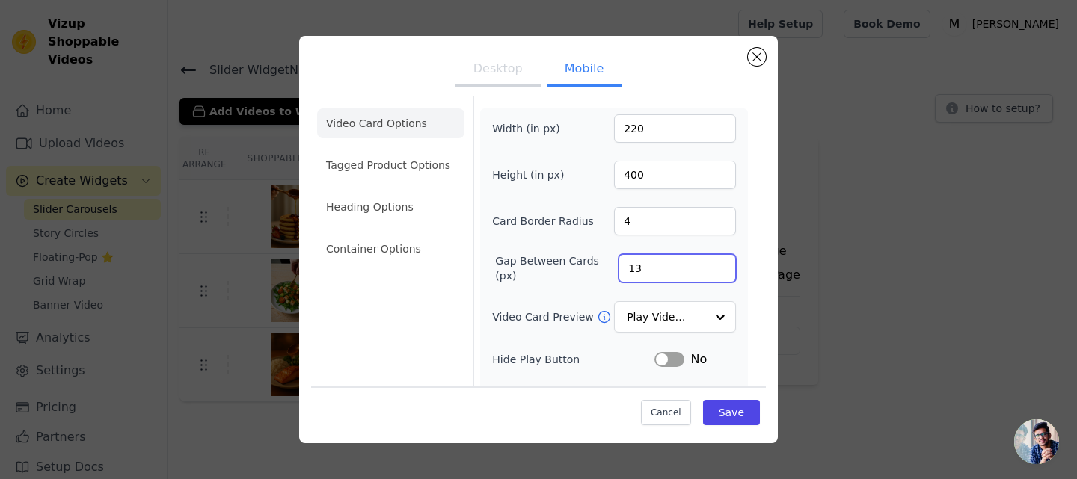
click at [709, 261] on input "13" at bounding box center [676, 268] width 117 height 28
click at [709, 261] on input "14" at bounding box center [676, 268] width 117 height 28
click at [709, 261] on input "15" at bounding box center [676, 268] width 117 height 28
type input "16"
click at [709, 261] on input "16" at bounding box center [676, 268] width 117 height 28
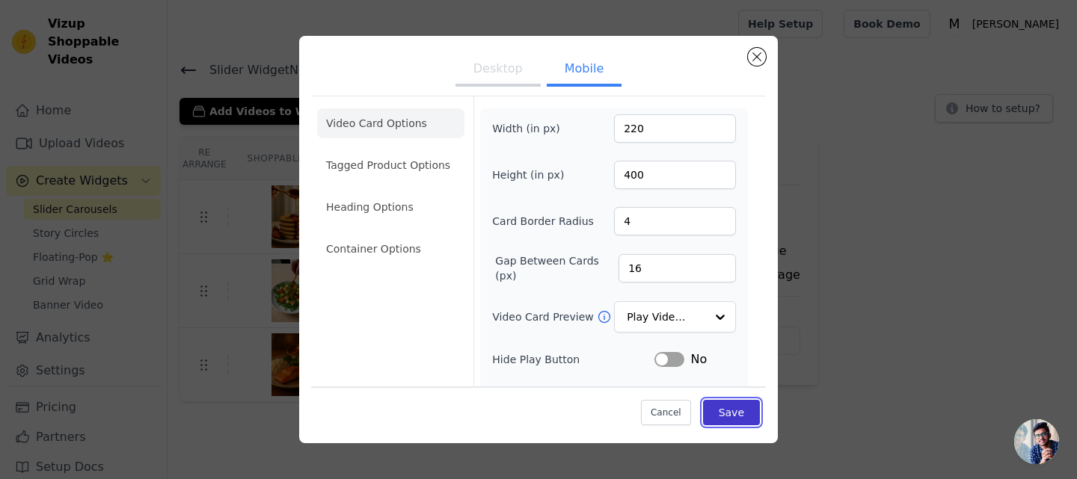
click at [708, 409] on button "Save" at bounding box center [731, 412] width 57 height 25
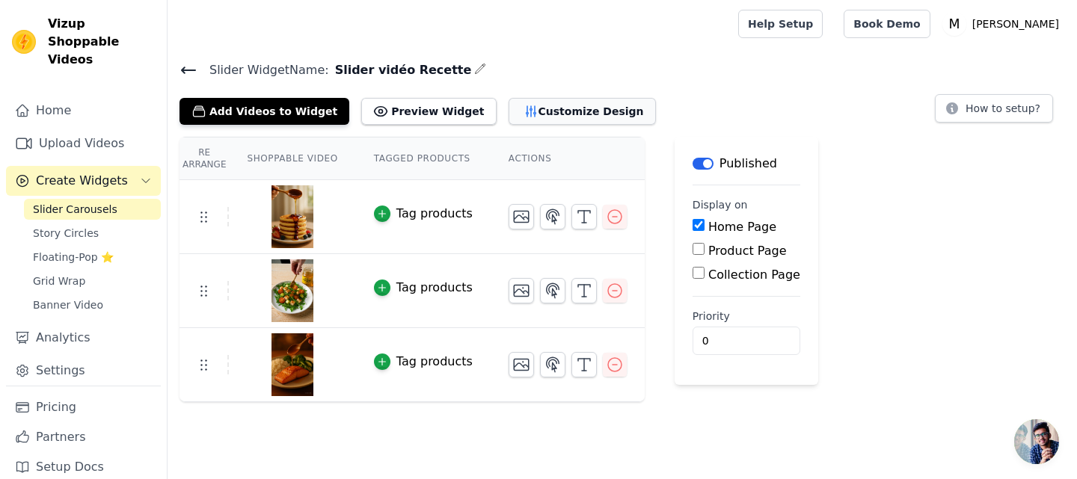
click at [558, 113] on button "Customize Design" at bounding box center [581, 111] width 147 height 27
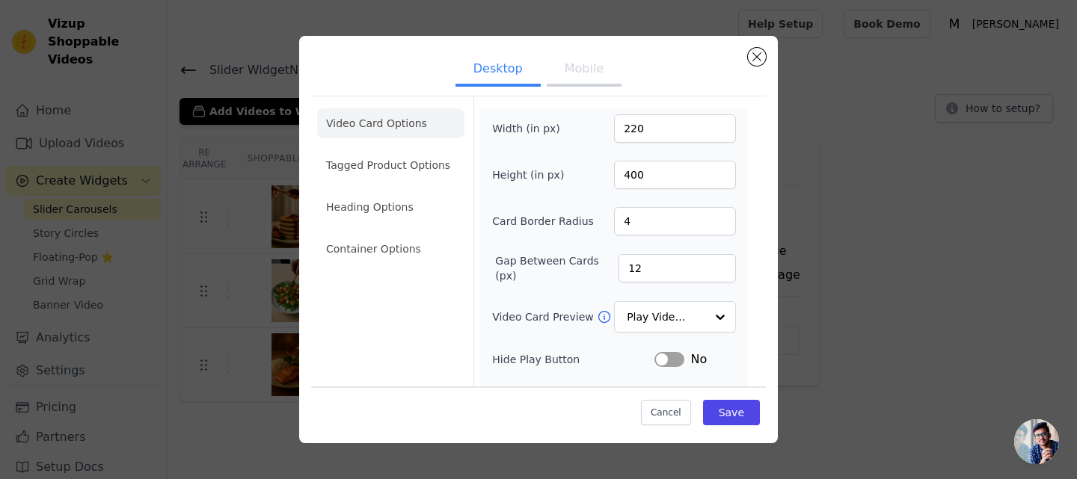
scroll to position [172, 0]
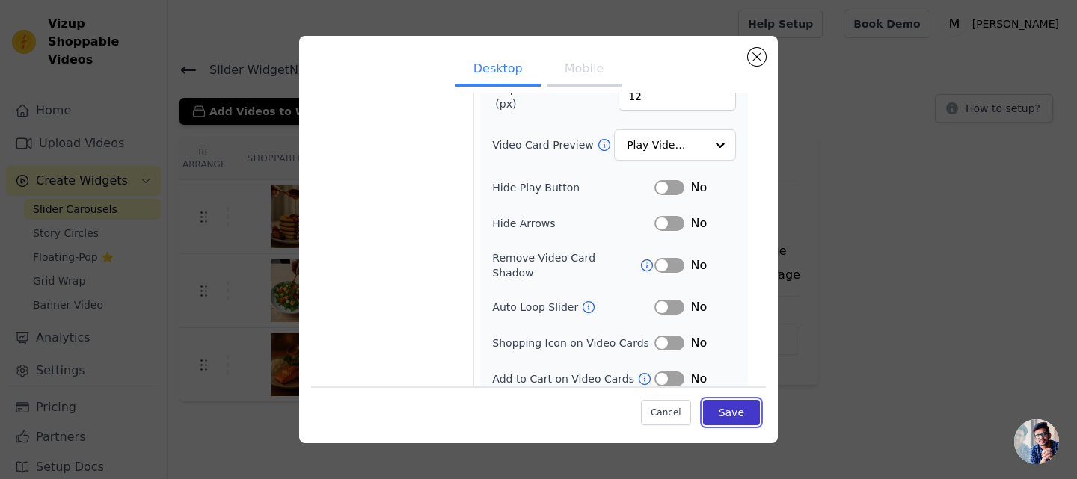
click at [727, 411] on button "Save" at bounding box center [731, 412] width 57 height 25
